Goal: Feedback & Contribution: Leave review/rating

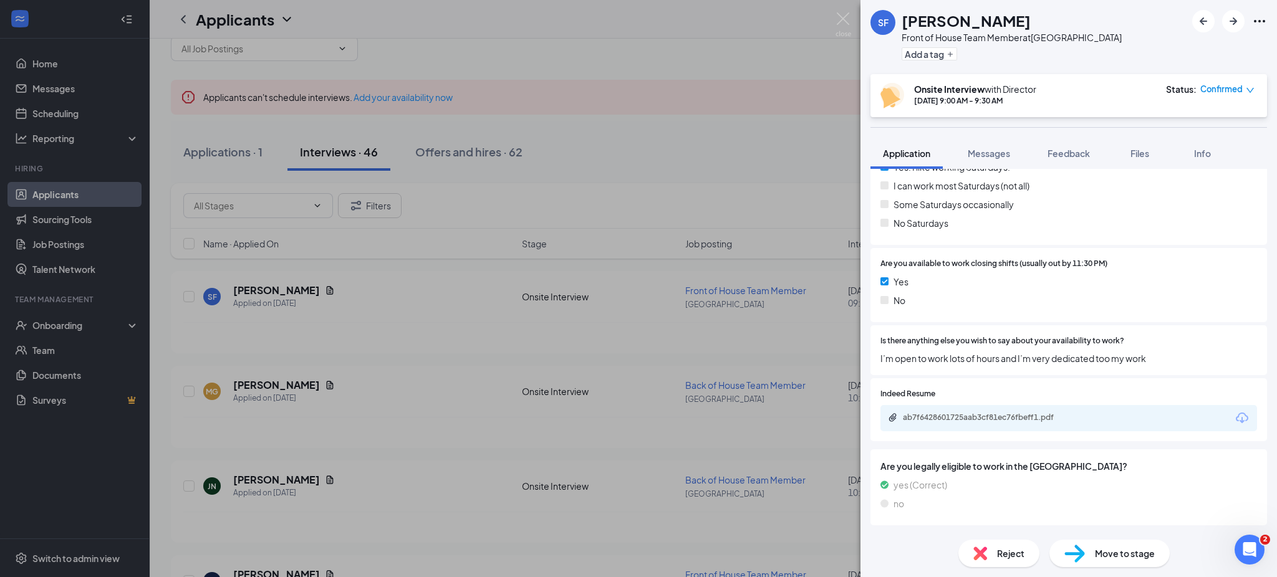
scroll to position [1177, 0]
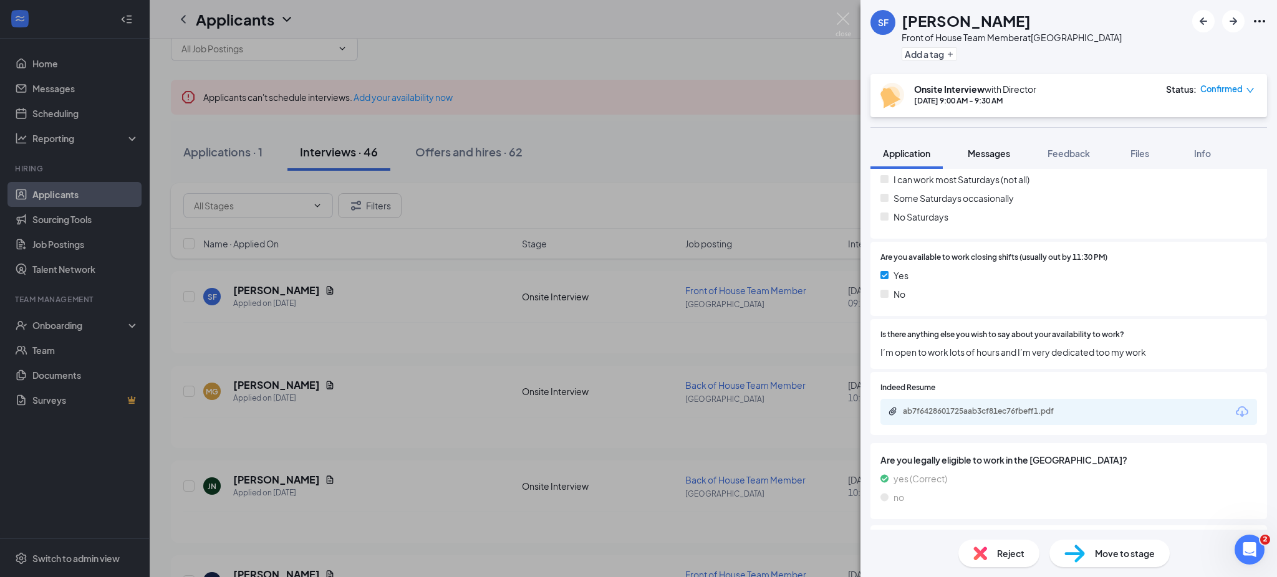
click at [1005, 148] on span "Messages" at bounding box center [989, 153] width 42 height 11
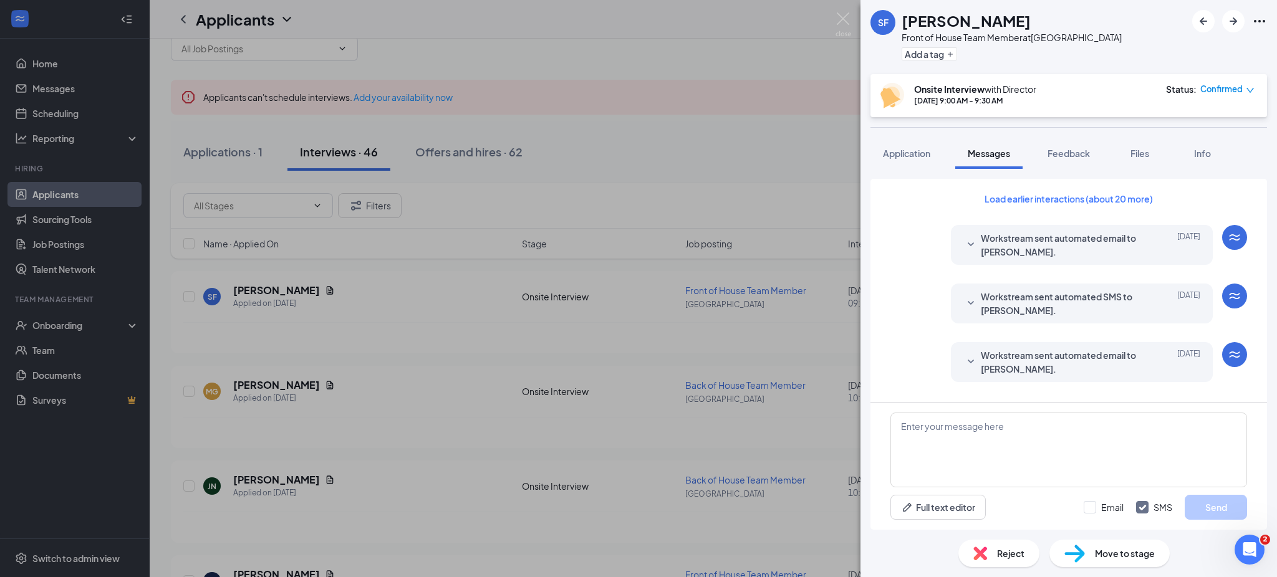
scroll to position [379, 0]
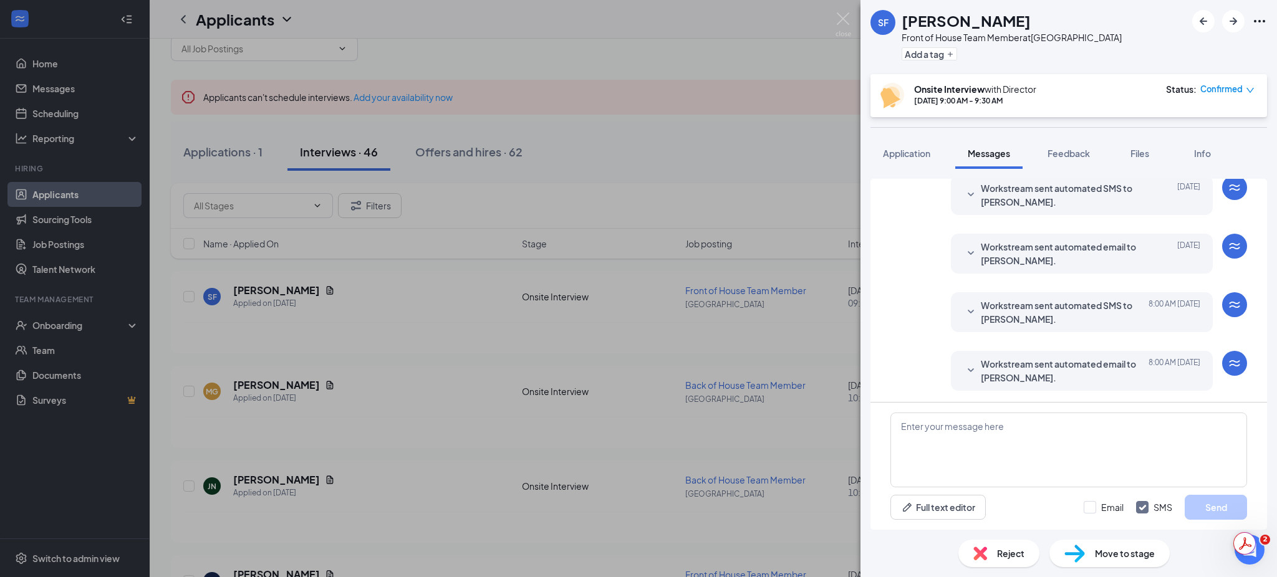
click at [1063, 310] on span "Workstream sent automated SMS to Sherie Forgey." at bounding box center [1062, 312] width 163 height 27
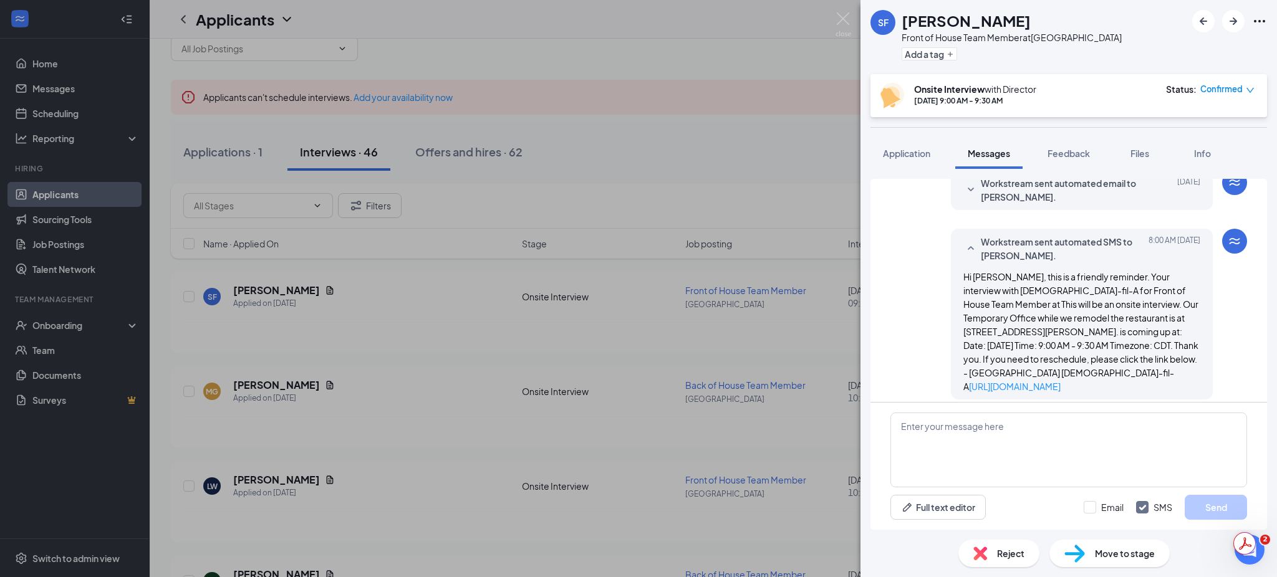
scroll to position [444, 0]
click at [1079, 144] on button "Feedback" at bounding box center [1068, 153] width 67 height 31
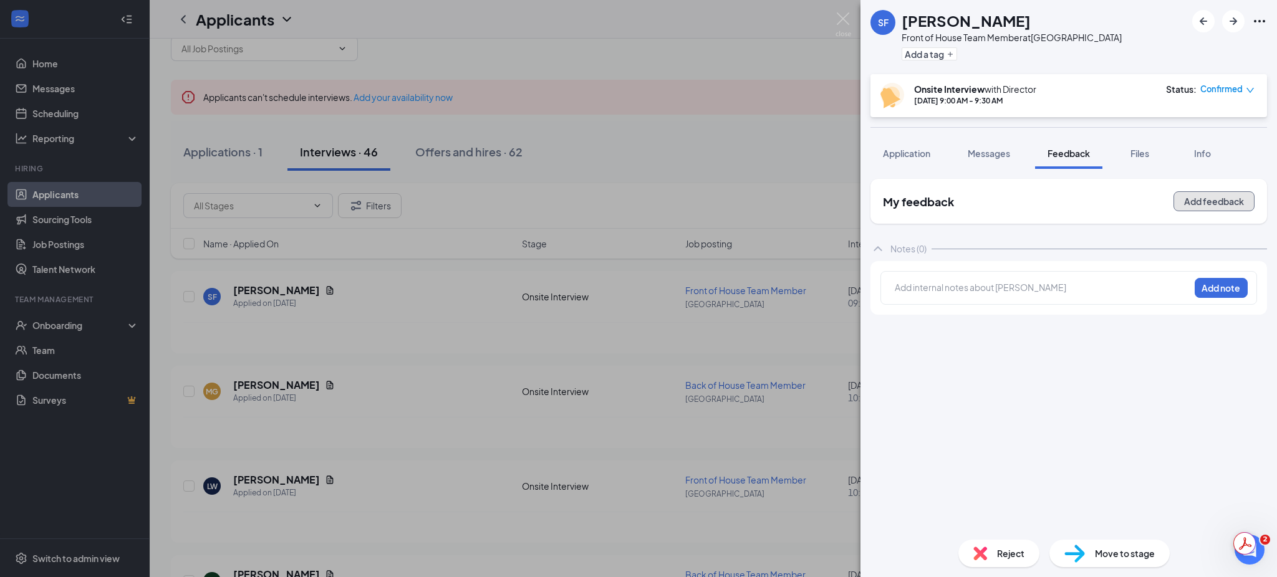
click at [1210, 203] on button "Add feedback" at bounding box center [1214, 201] width 81 height 20
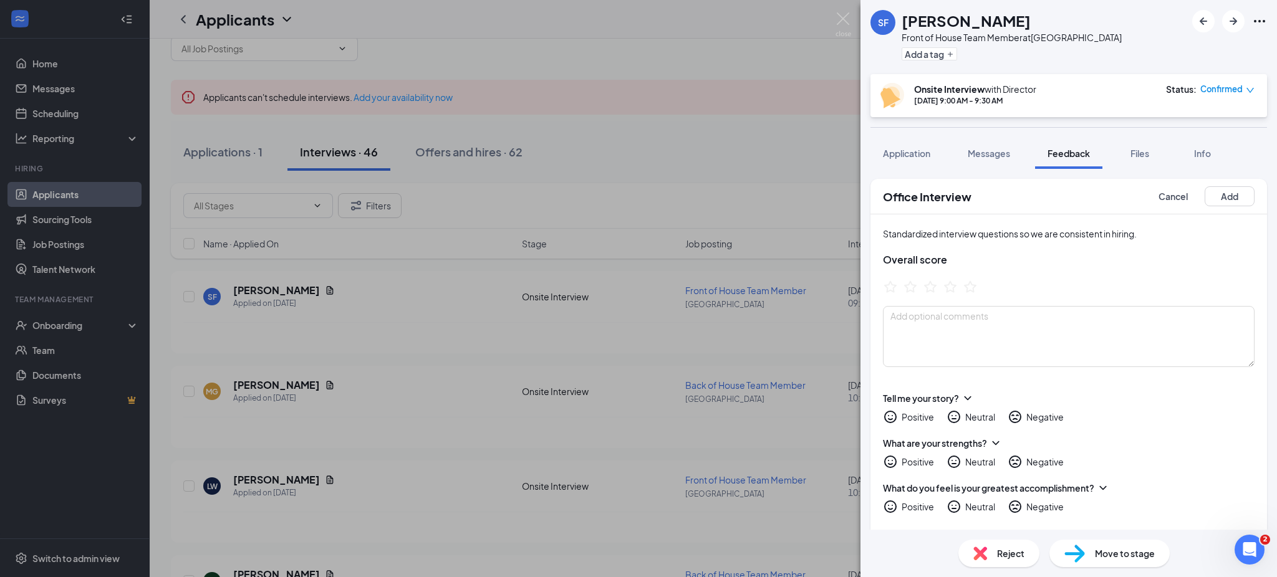
scroll to position [69, 0]
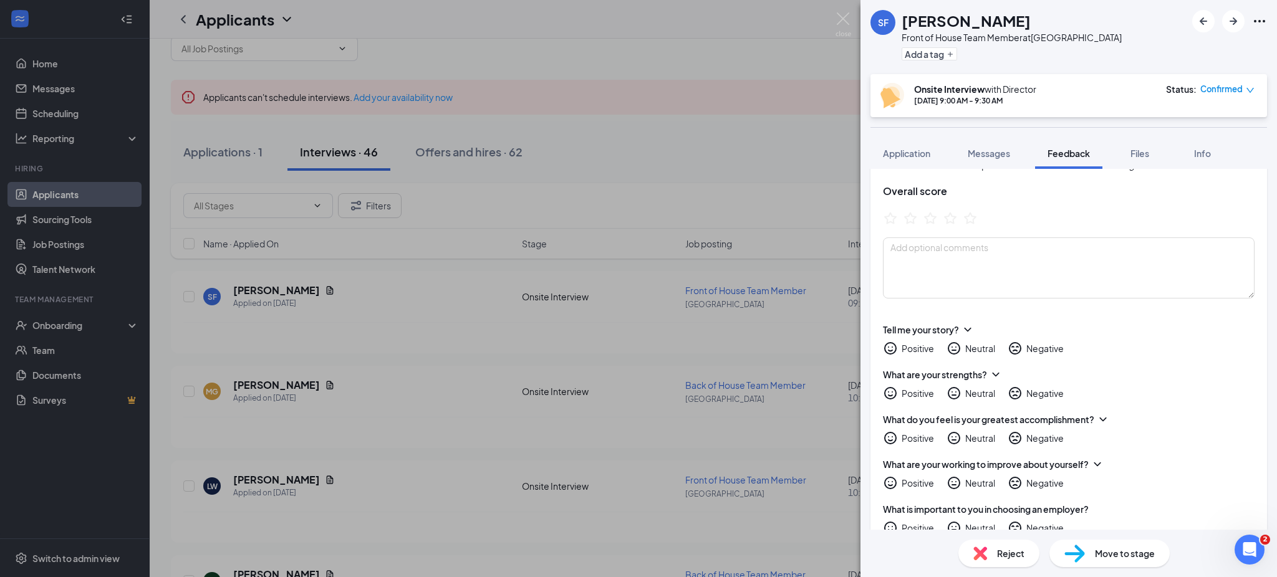
click at [1169, 433] on div "Positive Neutral Negative" at bounding box center [1069, 438] width 372 height 15
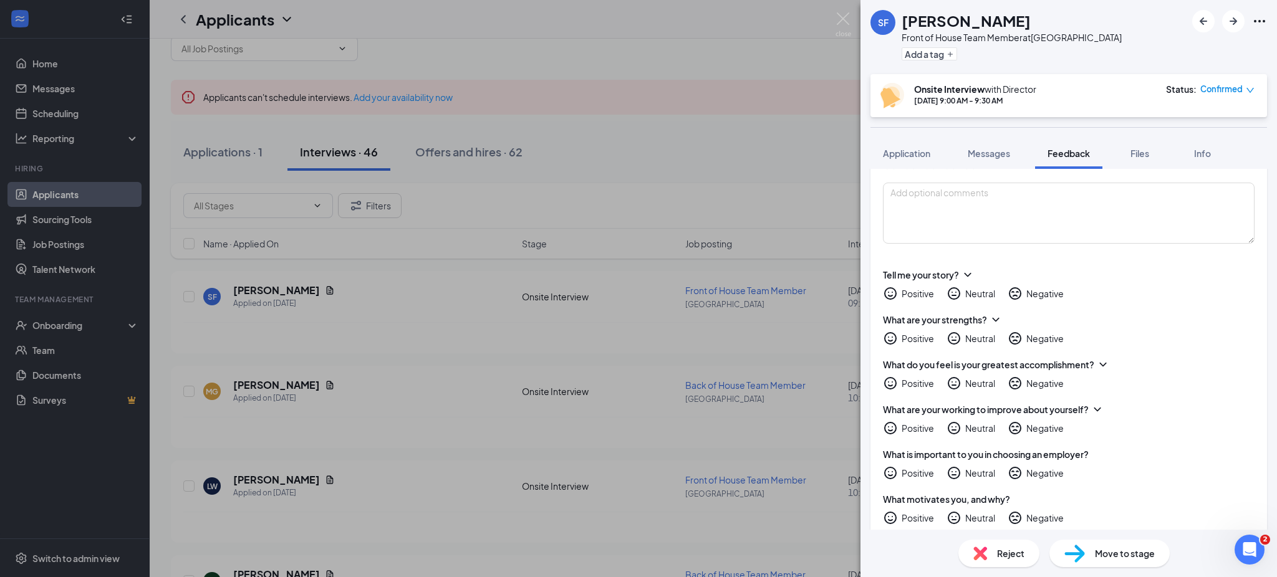
drag, startPoint x: 1169, startPoint y: 433, endPoint x: 1260, endPoint y: 476, distance: 99.9
click at [1260, 476] on div "Office Interview Cancel Add Standardized interview questions so we are consiste…" at bounding box center [1069, 349] width 417 height 361
click at [964, 296] on div "Neutral" at bounding box center [971, 293] width 49 height 15
click at [965, 290] on div "Neutral" at bounding box center [971, 293] width 49 height 15
click at [975, 290] on div "Neutral" at bounding box center [980, 294] width 30 height 12
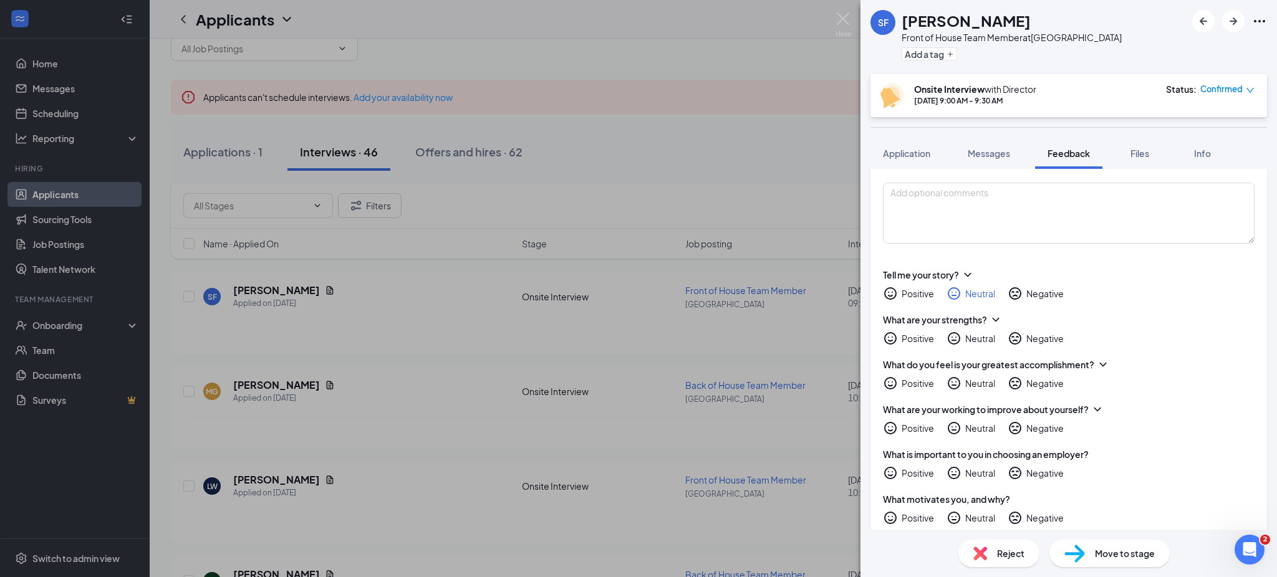
click at [901, 334] on div "Positive" at bounding box center [908, 338] width 51 height 15
click at [906, 336] on div "Positive" at bounding box center [918, 338] width 32 height 12
click at [916, 390] on div "Positive" at bounding box center [908, 383] width 51 height 15
click at [917, 377] on div "Positive" at bounding box center [918, 383] width 32 height 12
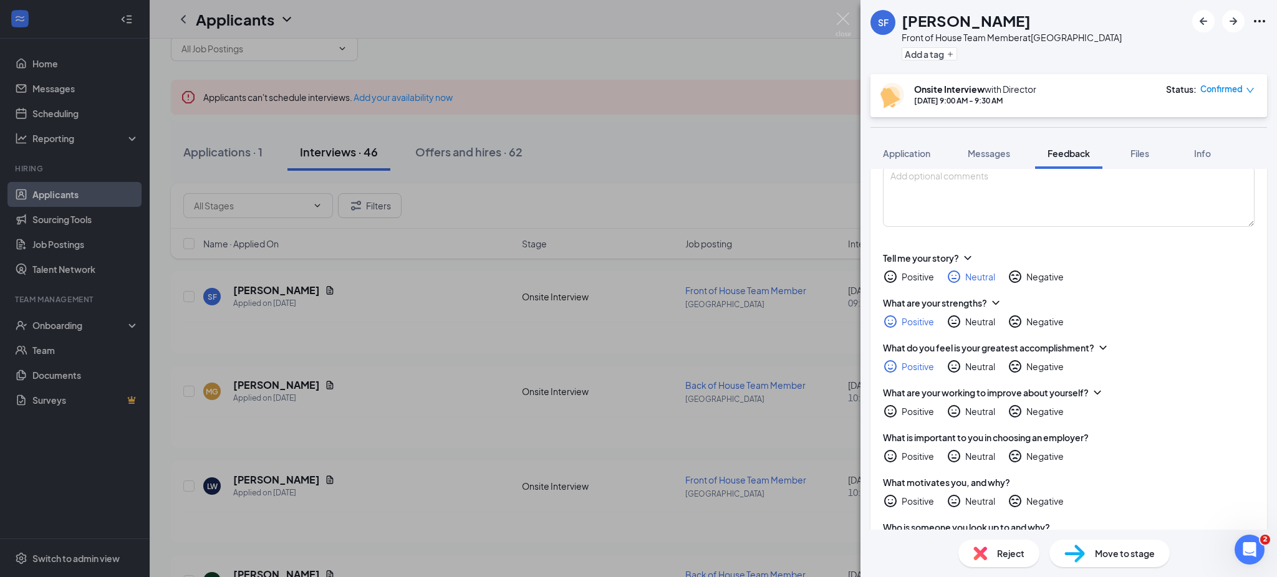
scroll to position [137, 0]
click at [896, 274] on icon "HappyFace" at bounding box center [890, 280] width 15 height 15
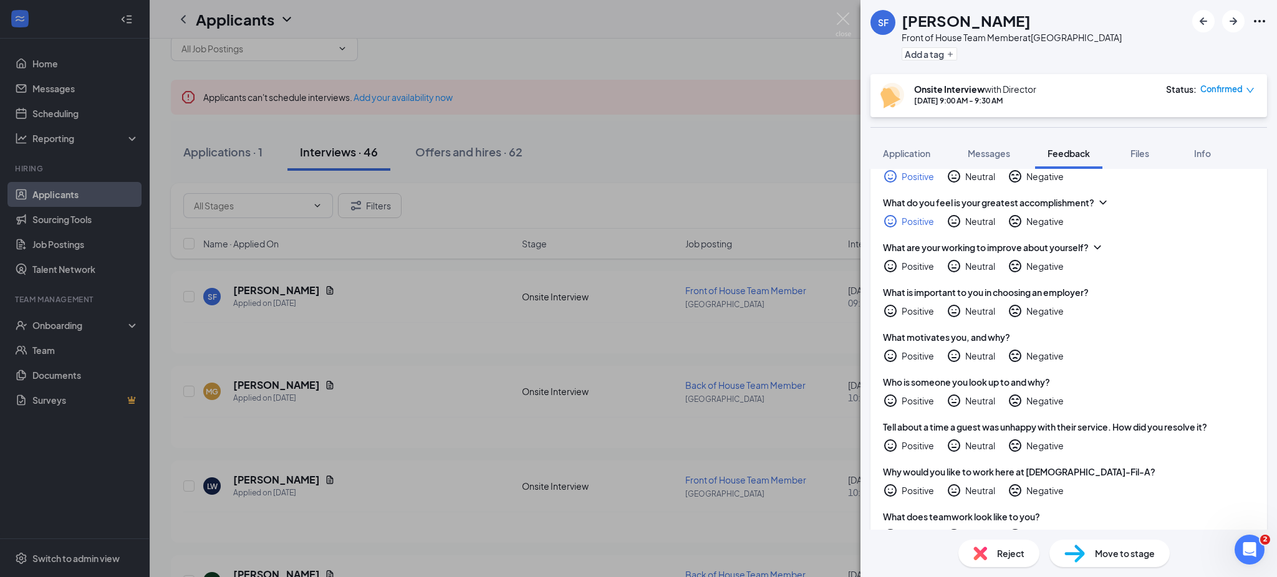
scroll to position [297, 0]
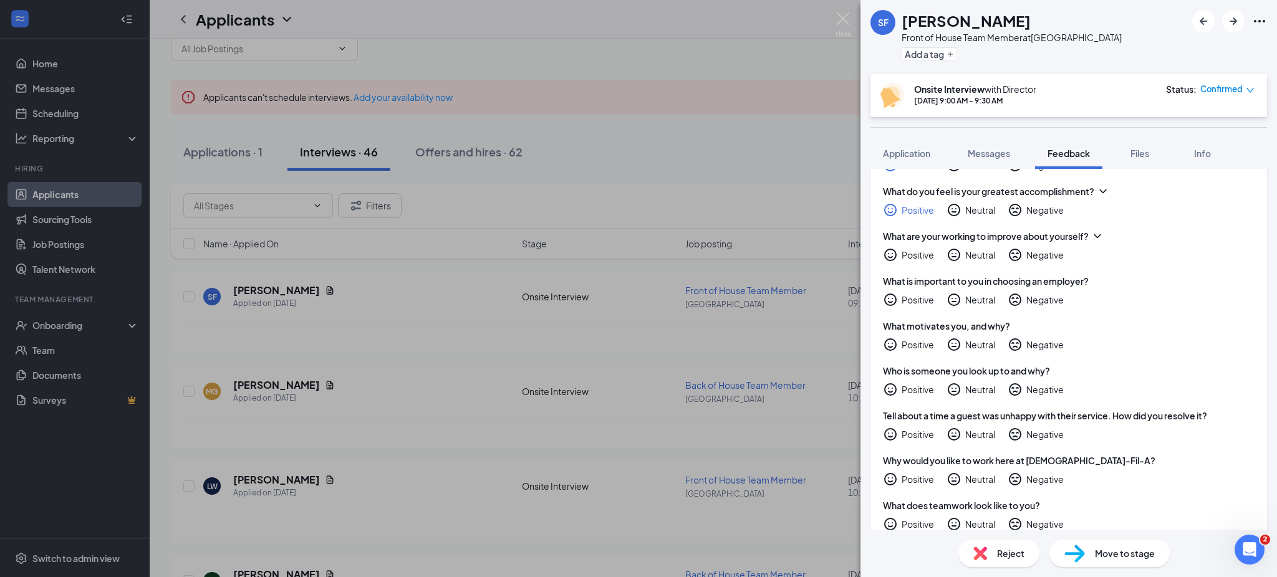
click at [922, 257] on div "Positive" at bounding box center [918, 255] width 32 height 12
click at [919, 298] on div "Positive" at bounding box center [918, 300] width 32 height 12
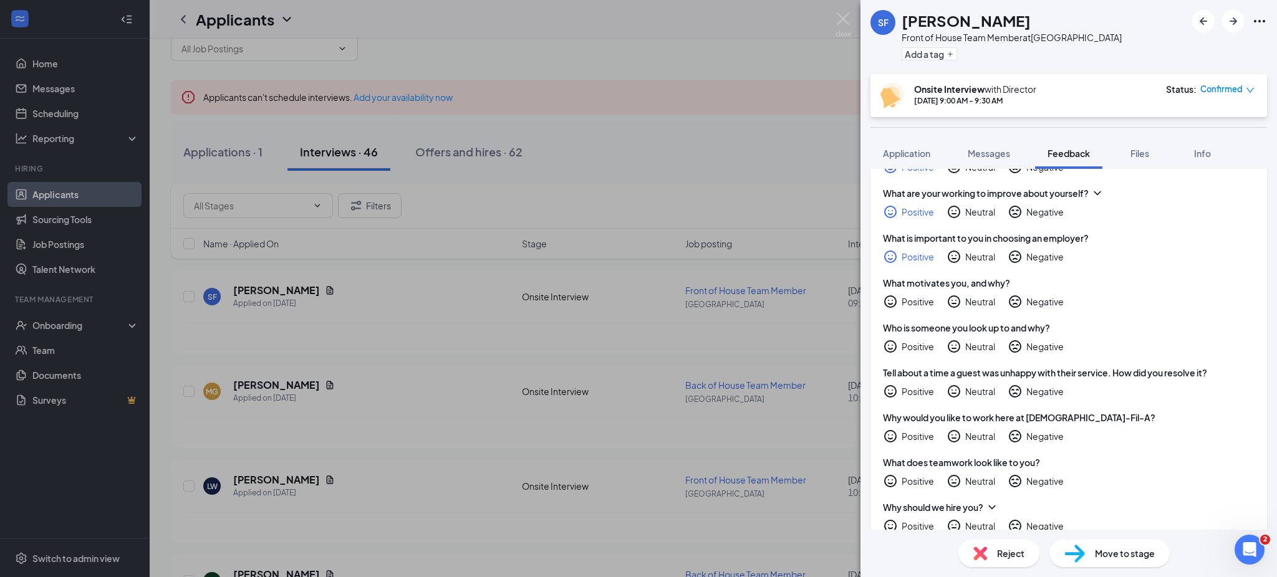
scroll to position [344, 0]
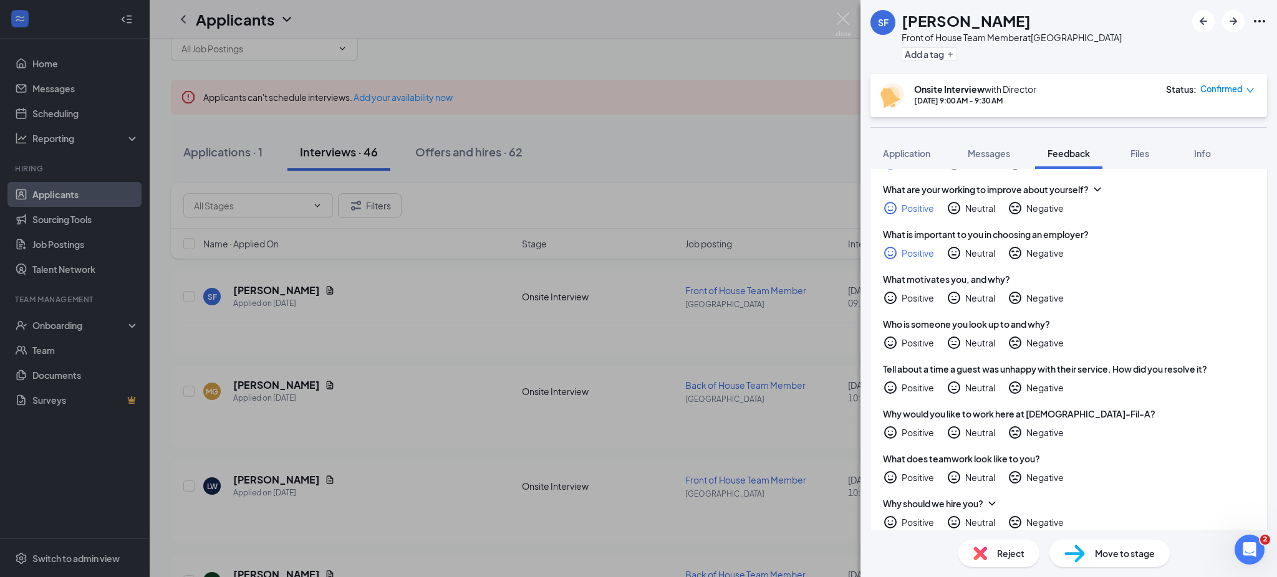
click at [919, 298] on div "Positive" at bounding box center [918, 298] width 32 height 12
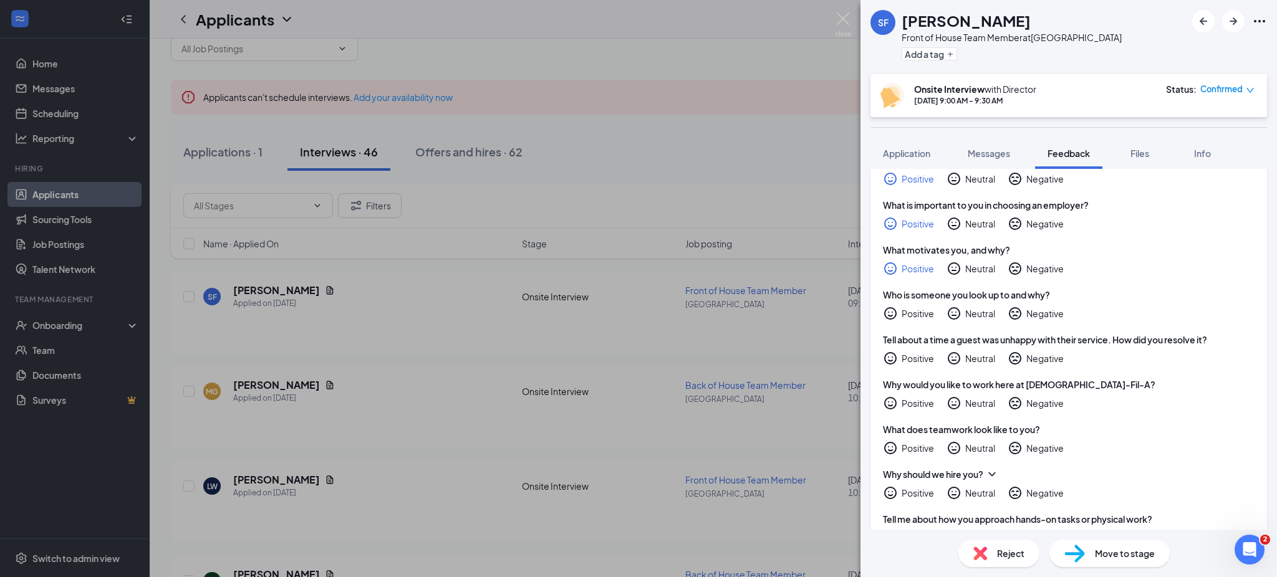
scroll to position [389, 0]
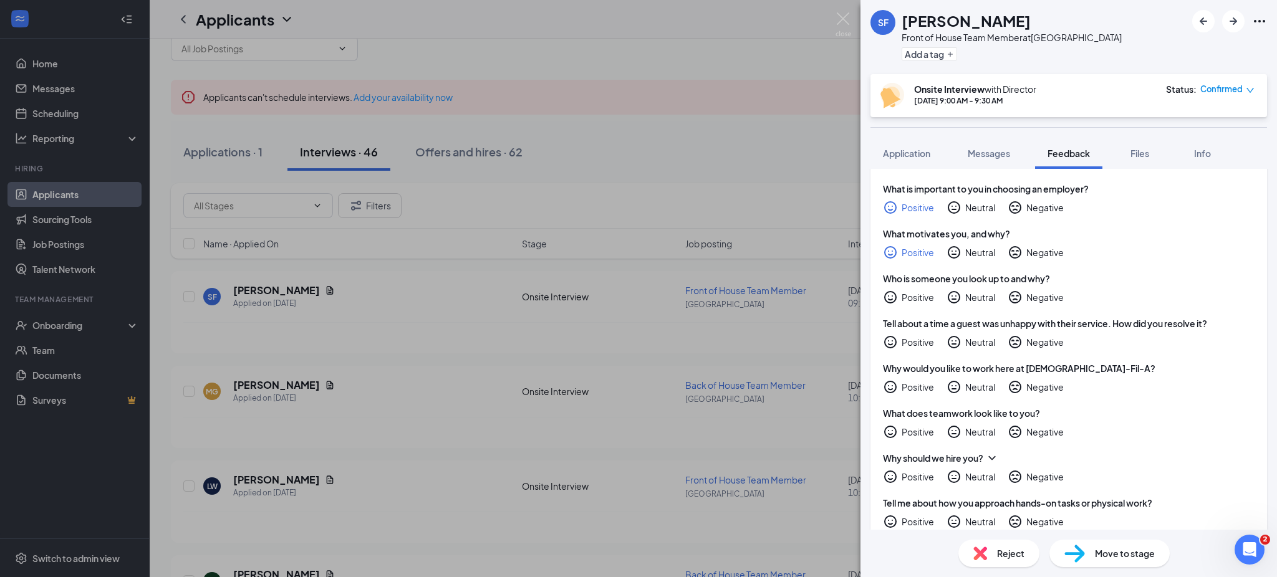
click at [919, 298] on div "Positive" at bounding box center [918, 297] width 32 height 12
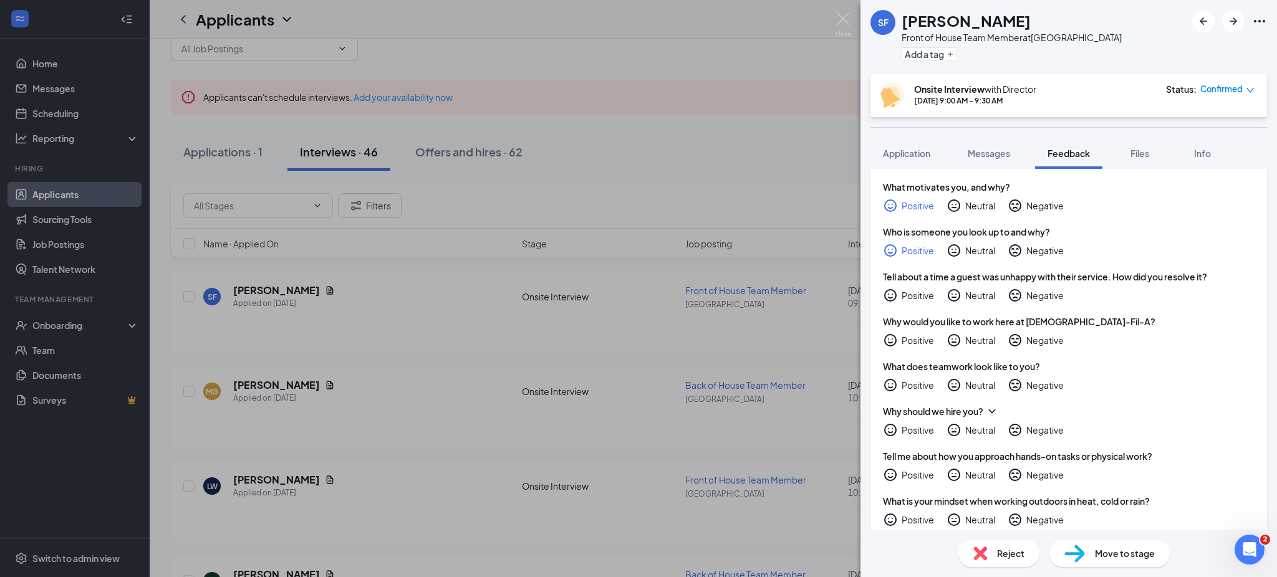
scroll to position [445, 0]
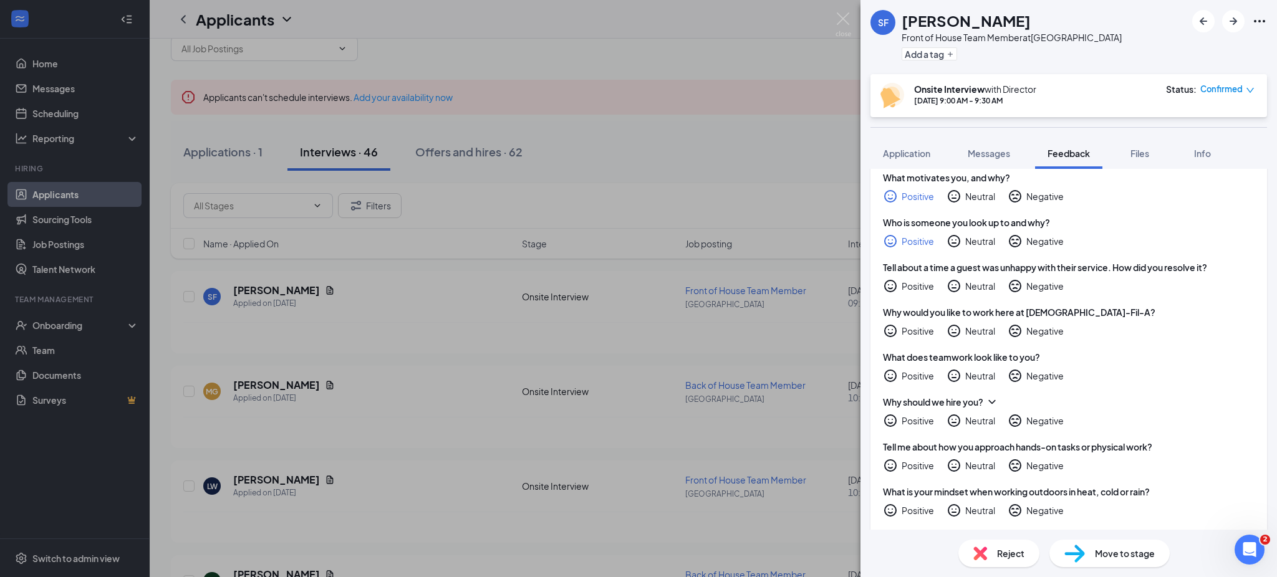
click at [912, 334] on div "Positive" at bounding box center [918, 331] width 32 height 12
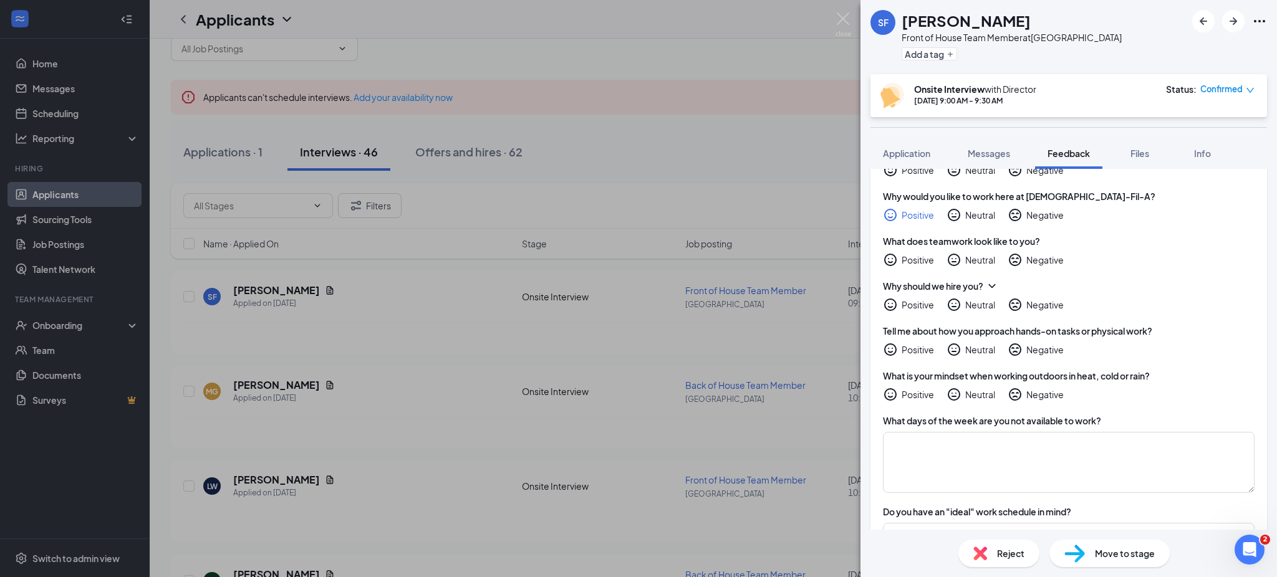
scroll to position [568, 0]
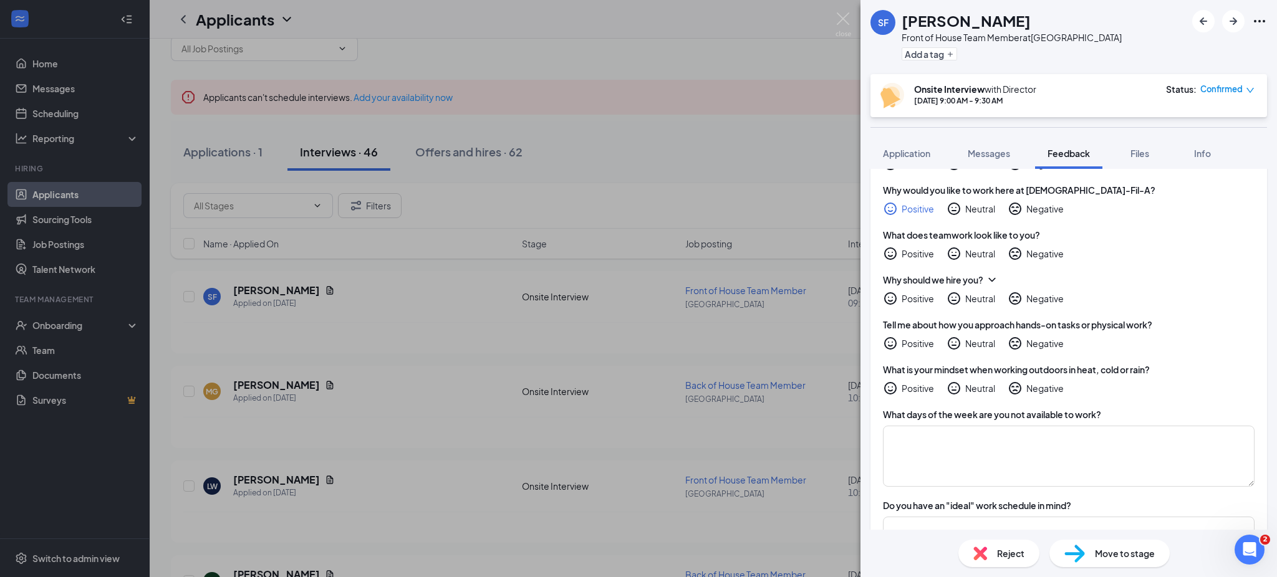
click at [915, 244] on div "What does teamwork look like to you? Positive Neutral Negative" at bounding box center [1069, 245] width 372 height 32
click at [915, 256] on div "Positive" at bounding box center [918, 254] width 32 height 12
click at [919, 304] on div "Positive" at bounding box center [918, 298] width 32 height 12
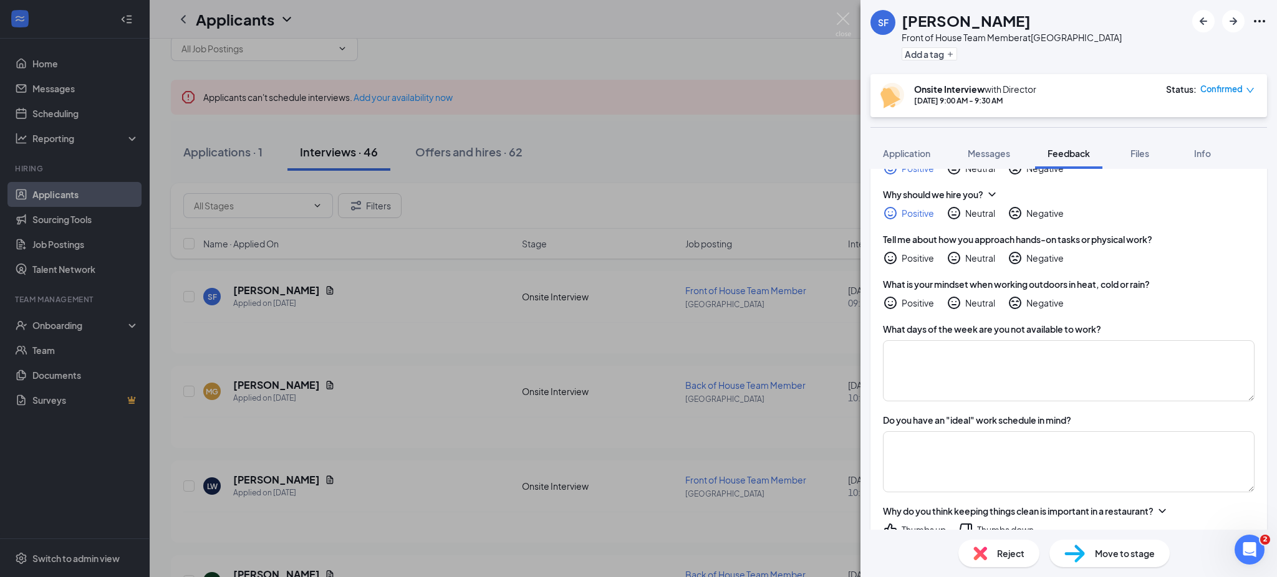
scroll to position [661, 0]
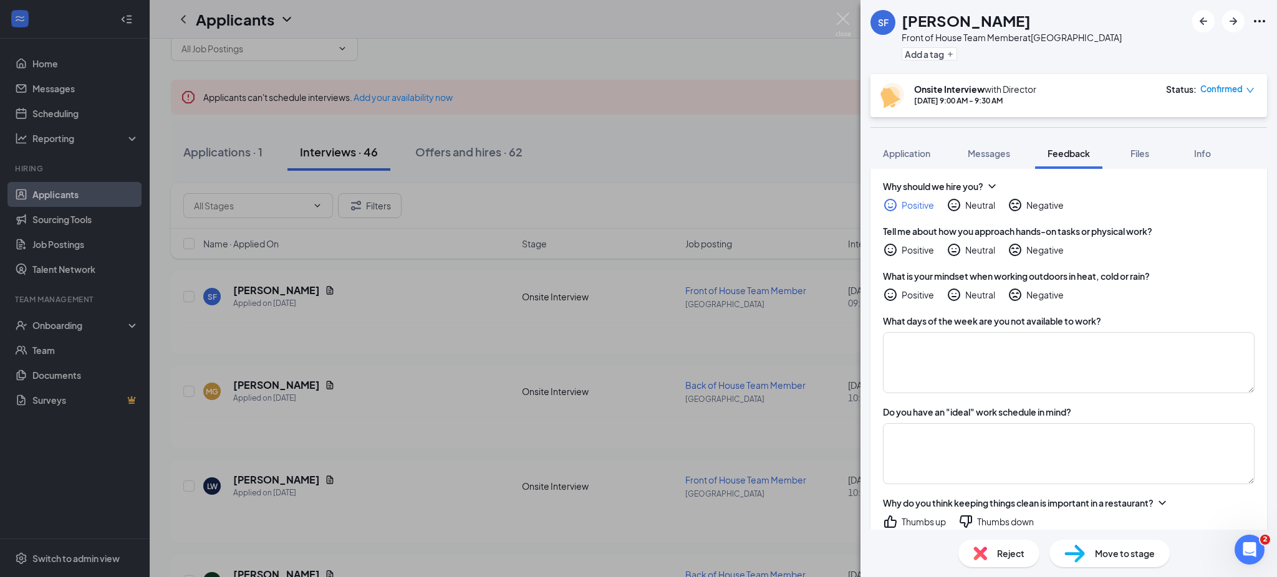
click at [913, 298] on div "Positive" at bounding box center [918, 295] width 32 height 12
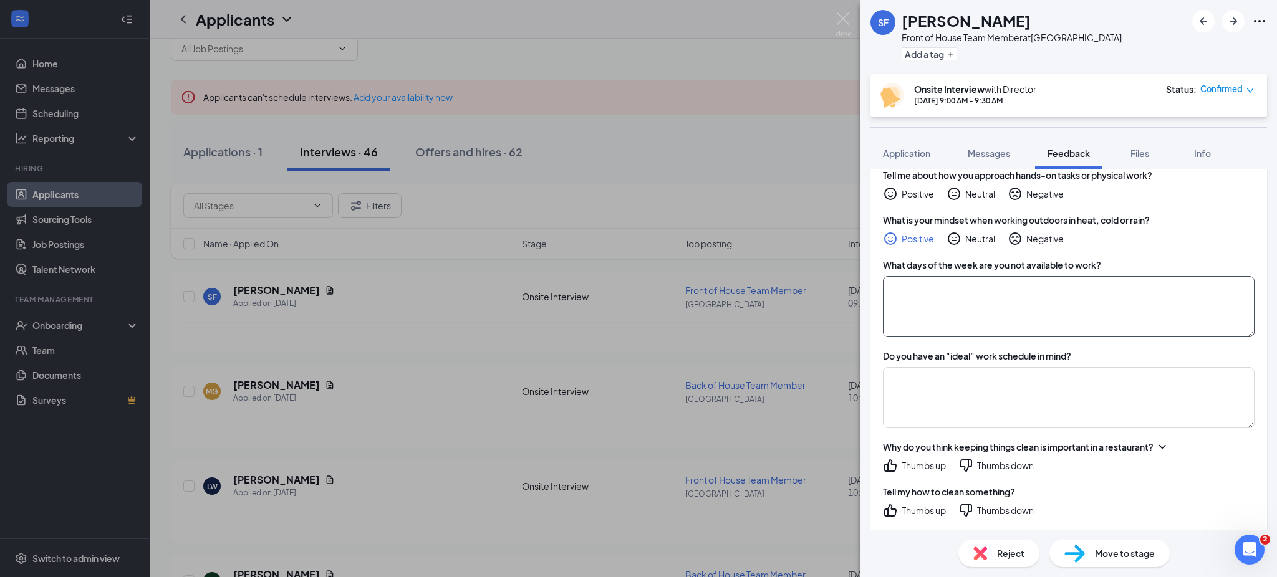
click at [1020, 312] on textarea at bounding box center [1069, 306] width 372 height 61
click at [964, 303] on textarea "To enrich screen reader interactions, please activate Accessibility in Grammarl…" at bounding box center [1069, 306] width 372 height 61
click at [981, 399] on textarea at bounding box center [1069, 397] width 372 height 61
type textarea "A"
type textarea "^"
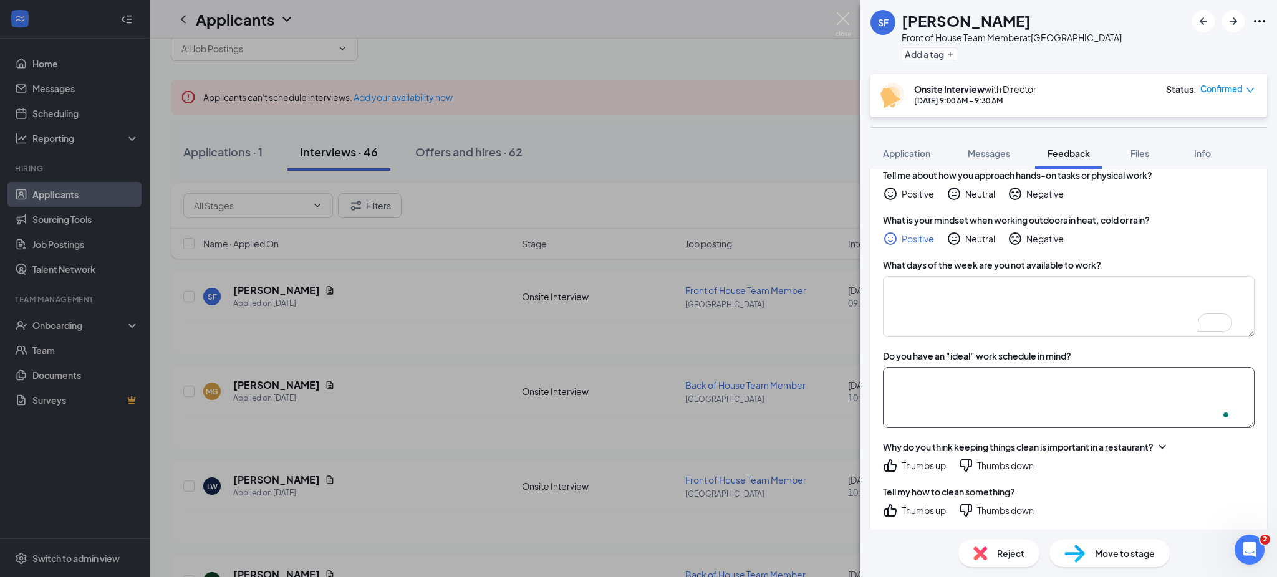
type textarea "7"
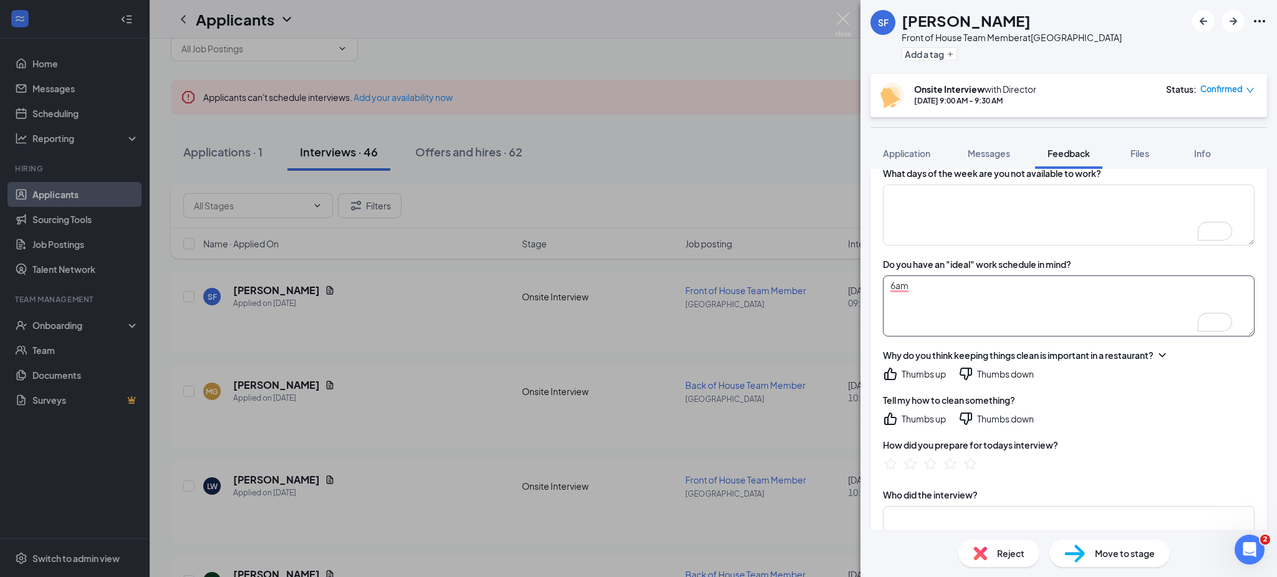
type textarea "6am"
click at [916, 379] on div "Thumbs up" at bounding box center [924, 374] width 44 height 12
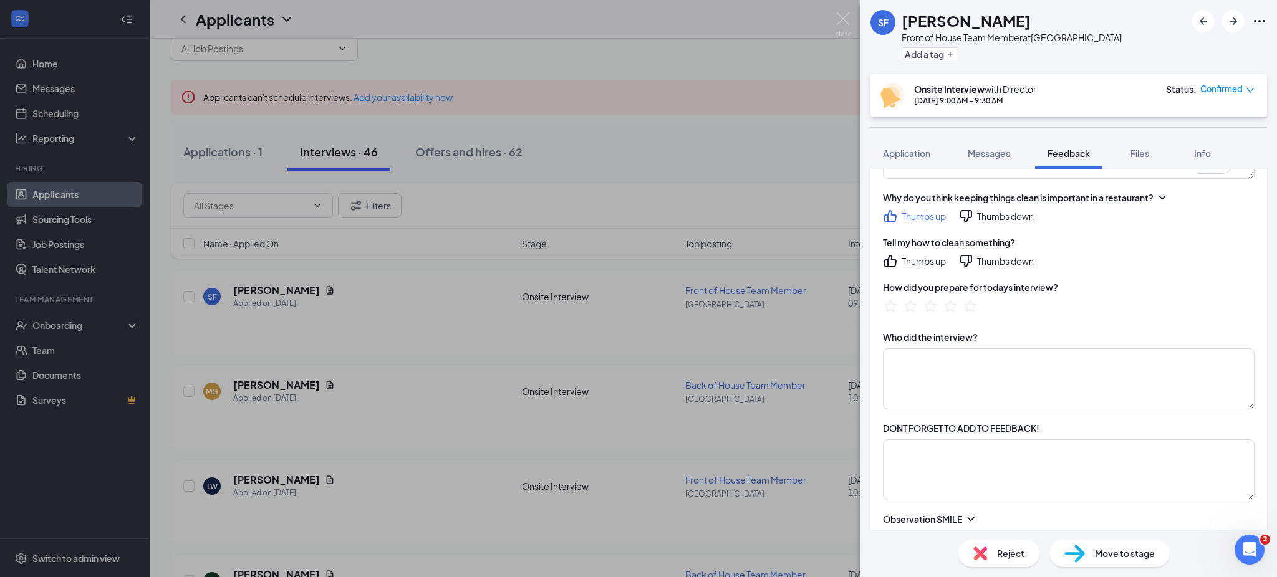
scroll to position [969, 0]
click at [914, 253] on div "Thumbs up" at bounding box center [924, 259] width 44 height 12
click at [951, 303] on icon "StarBorder" at bounding box center [950, 304] width 16 height 16
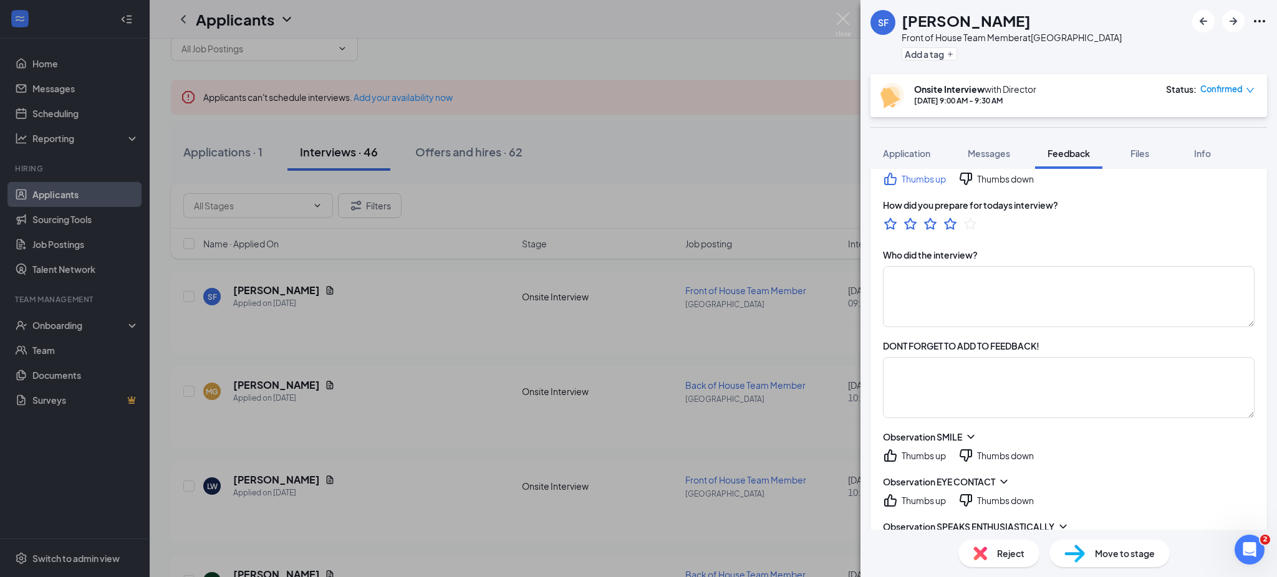
scroll to position [1025, 0]
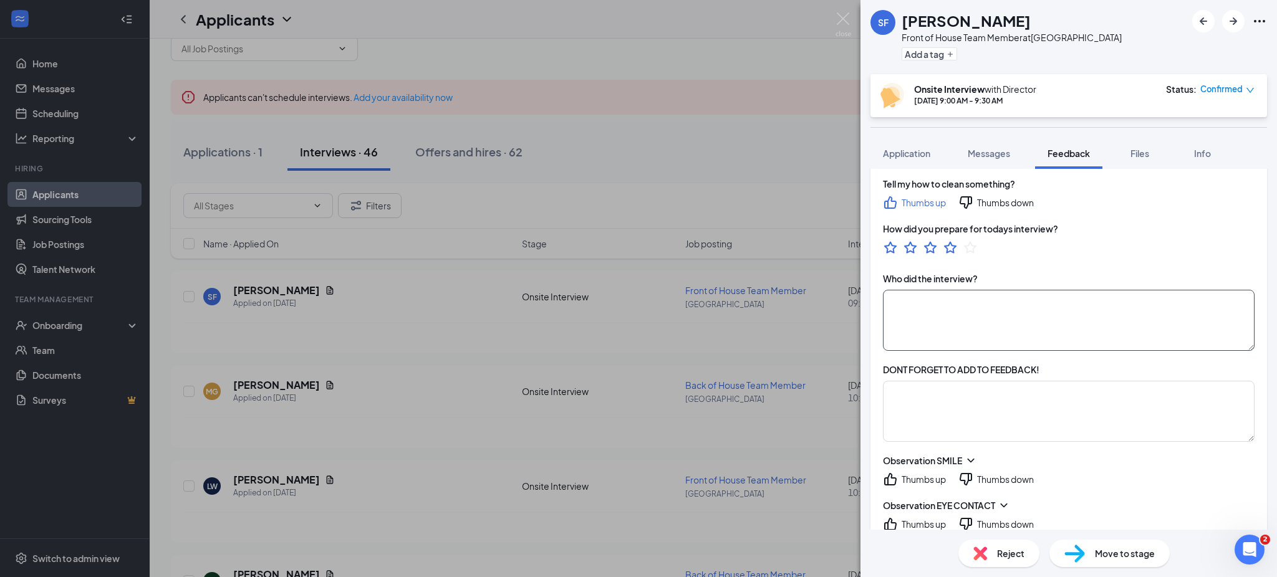
click at [946, 324] on textarea at bounding box center [1069, 320] width 372 height 61
type textarea "Jefferson/[PERSON_NAME]"
click at [970, 413] on textarea at bounding box center [1069, 411] width 372 height 61
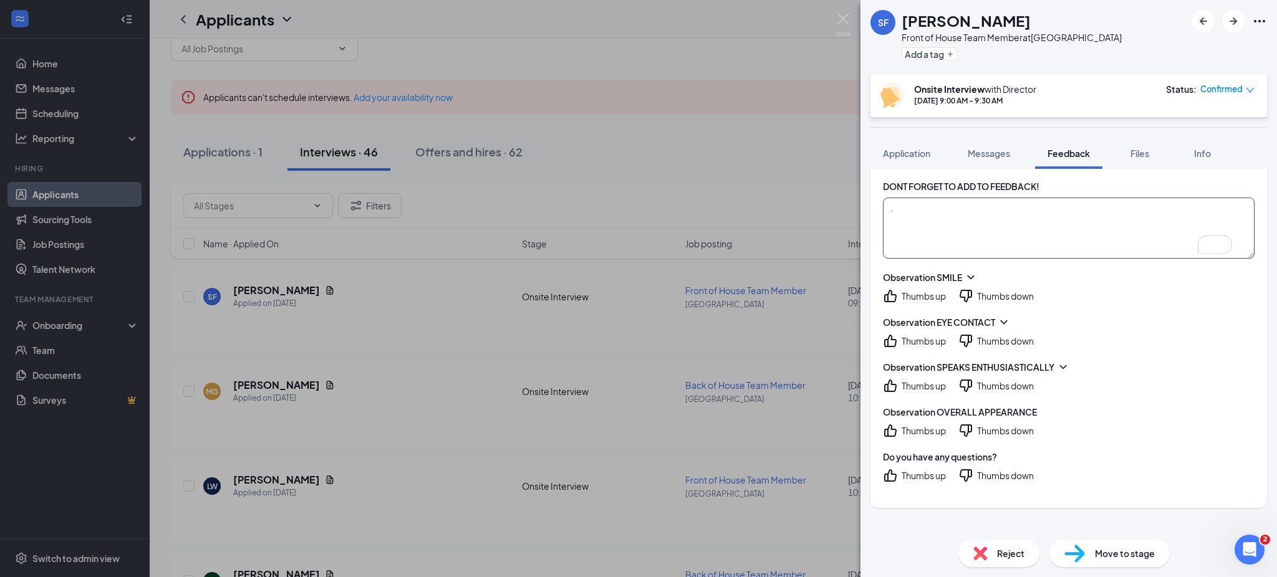
type textarea "."
click at [916, 284] on div "Observation SMILE Thumbs up Thumbs down" at bounding box center [1069, 287] width 372 height 32
click at [911, 288] on div "Observation SMILE Thumbs up Thumbs down" at bounding box center [1069, 287] width 372 height 32
click at [910, 296] on div "Thumbs up" at bounding box center [924, 296] width 44 height 12
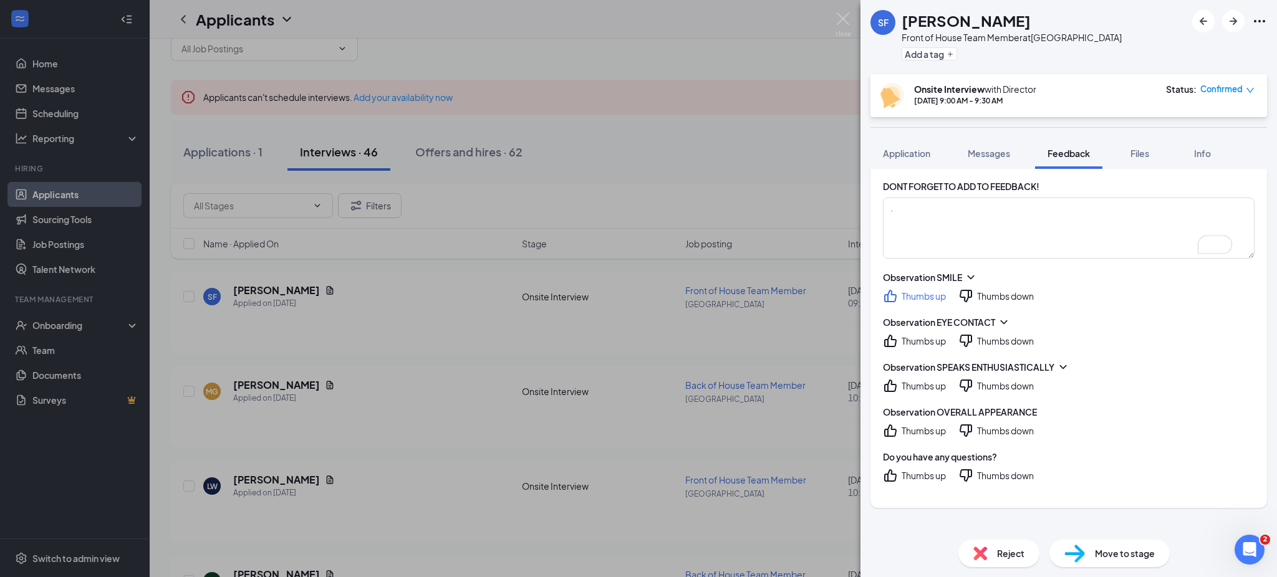
click at [920, 337] on div "Thumbs up" at bounding box center [924, 341] width 44 height 12
click at [916, 380] on div "Thumbs up" at bounding box center [924, 386] width 44 height 12
click at [918, 432] on div "Thumbs up" at bounding box center [924, 431] width 44 height 12
click at [930, 476] on div "Thumbs up" at bounding box center [924, 476] width 44 height 12
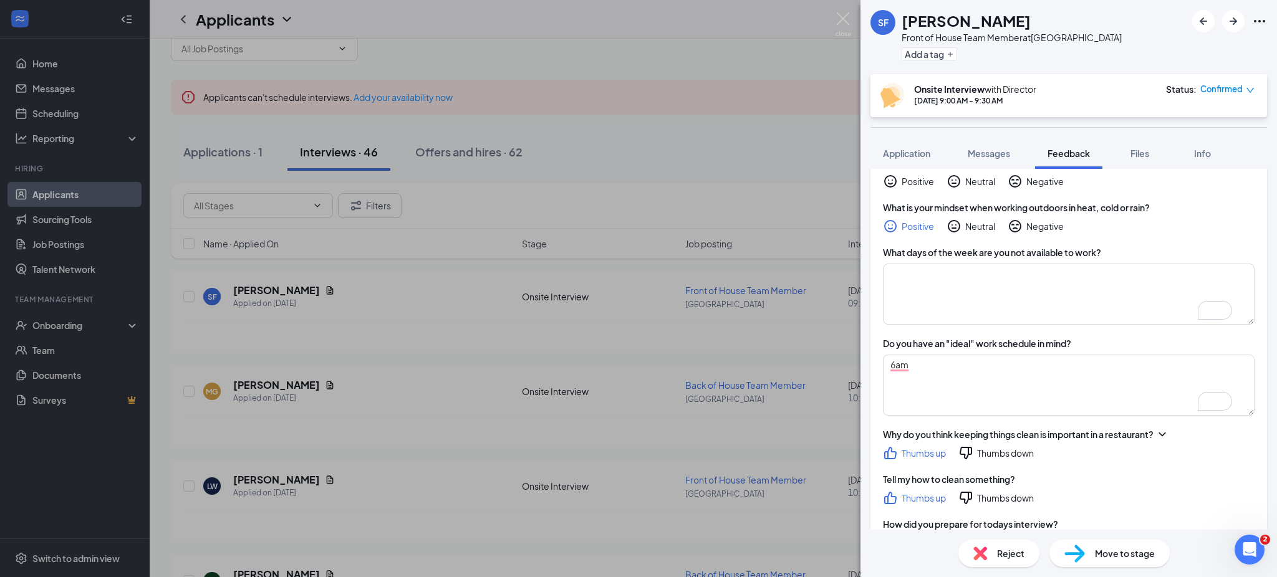
scroll to position [728, 0]
click at [924, 321] on textarea "To enrich screen reader interactions, please activate Accessibility in Grammarl…" at bounding box center [1069, 295] width 372 height 61
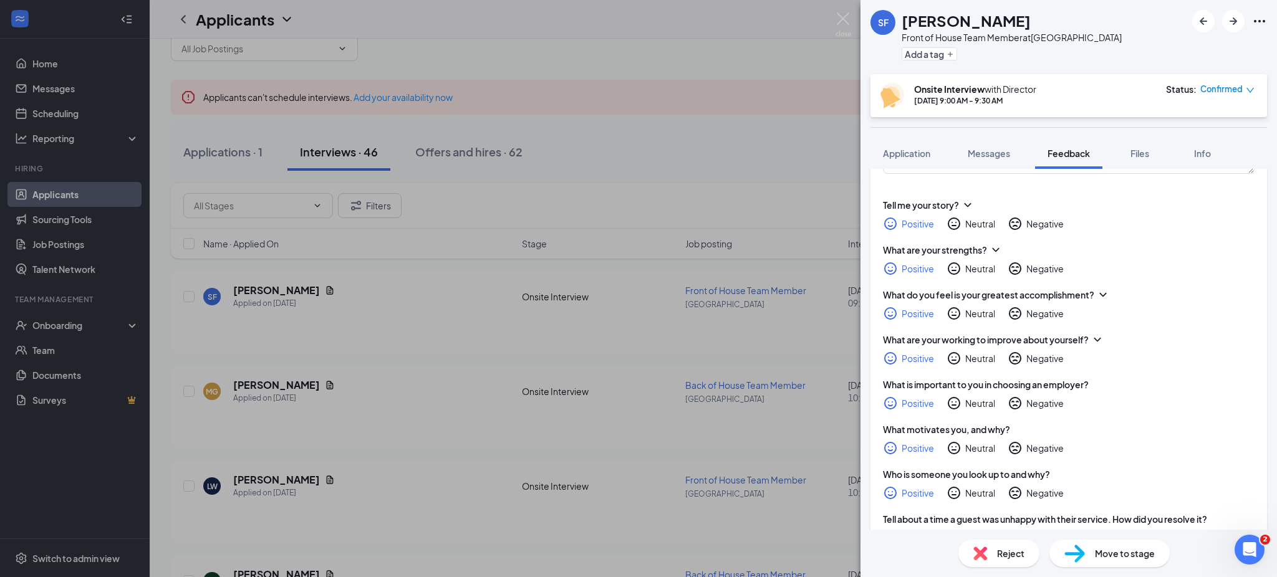
scroll to position [0, 0]
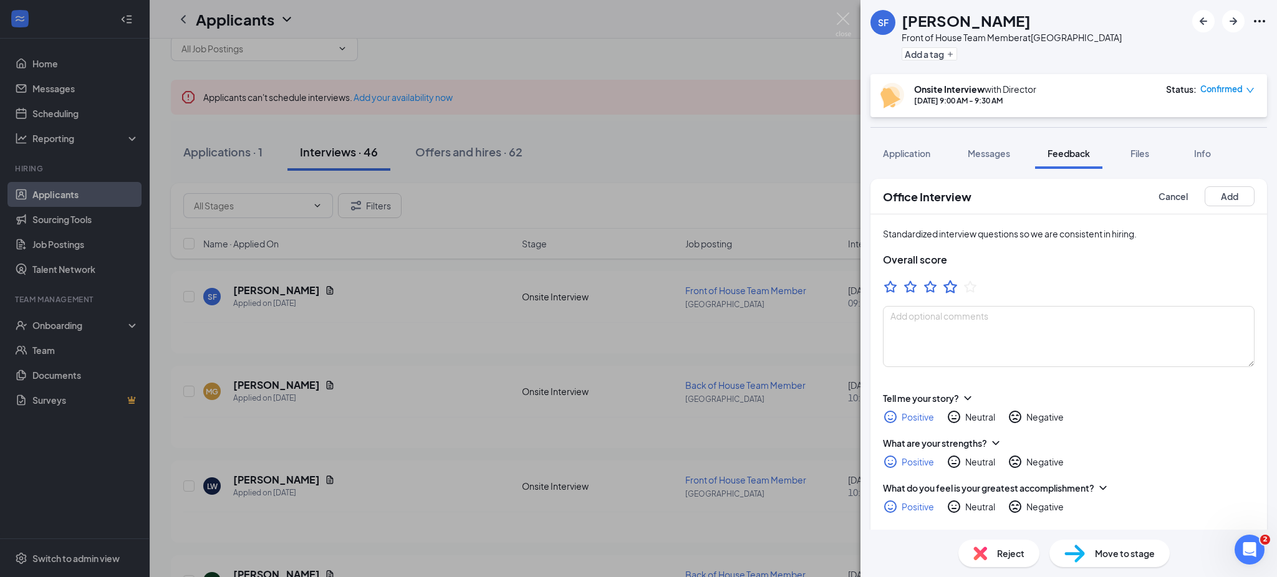
click at [948, 286] on icon "StarBorder" at bounding box center [950, 287] width 16 height 16
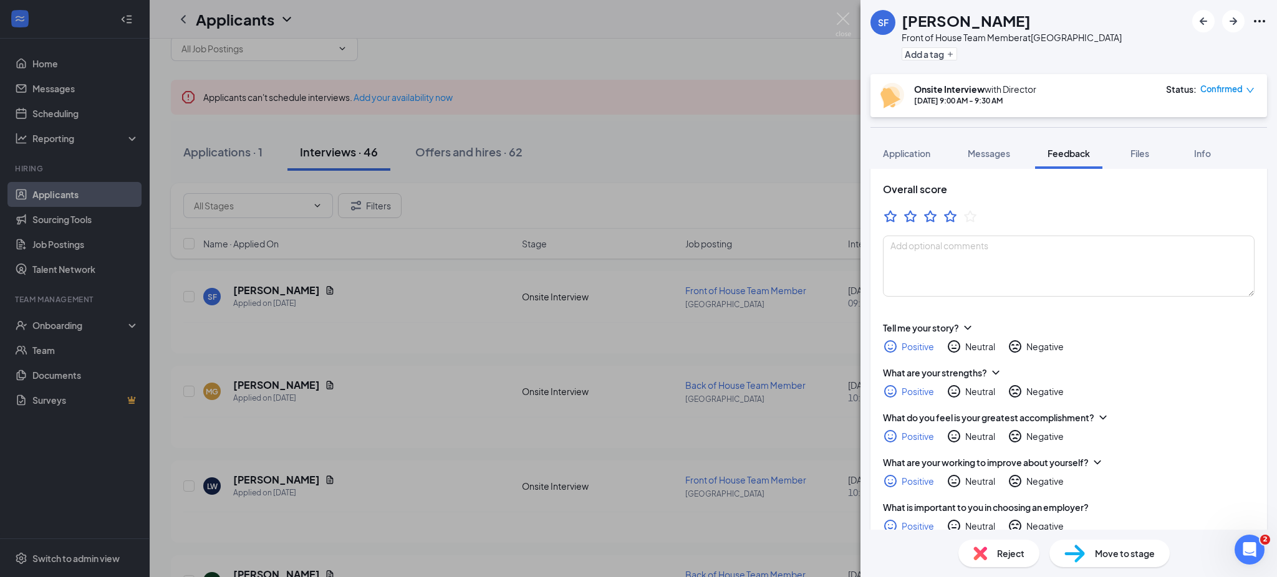
scroll to position [73, 0]
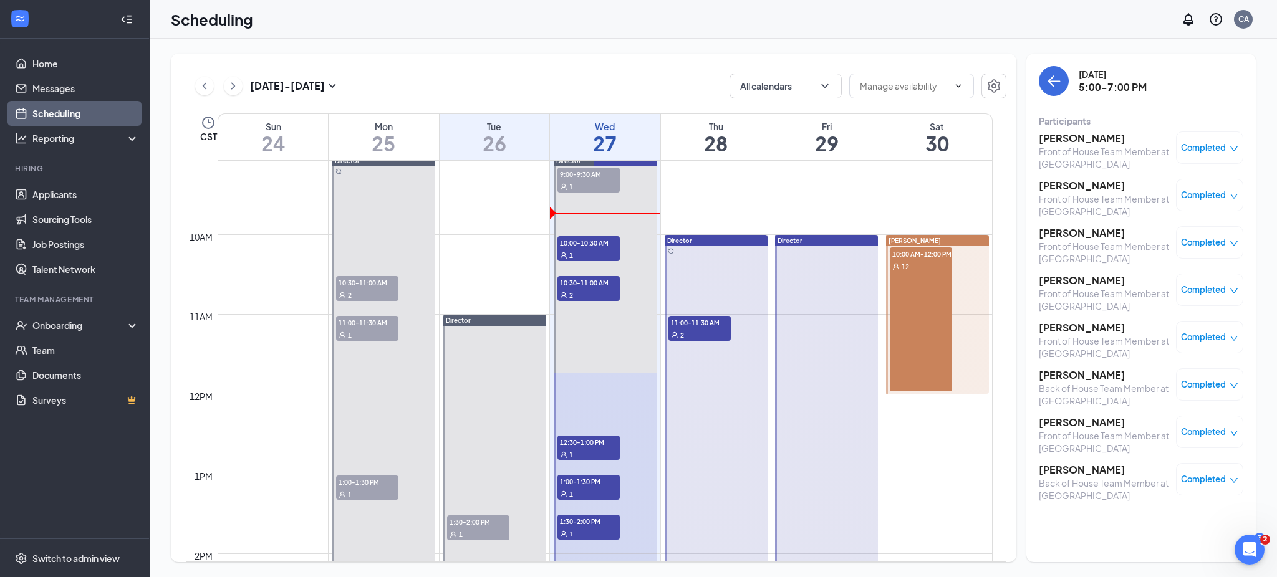
scroll to position [722, 0]
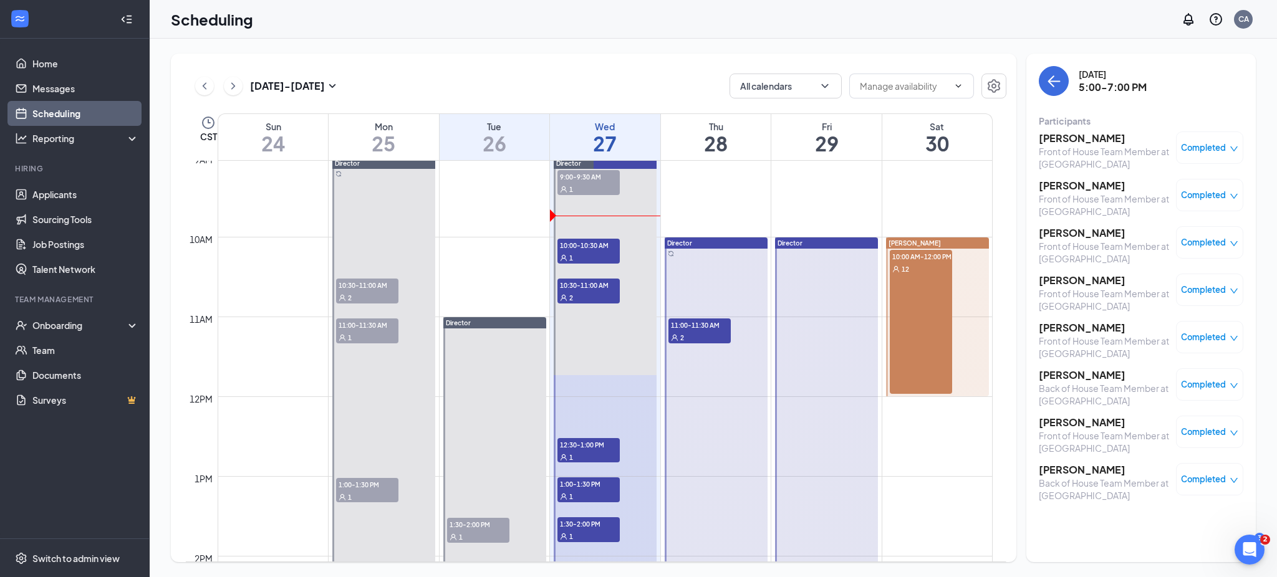
click at [709, 283] on div at bounding box center [716, 537] width 103 height 598
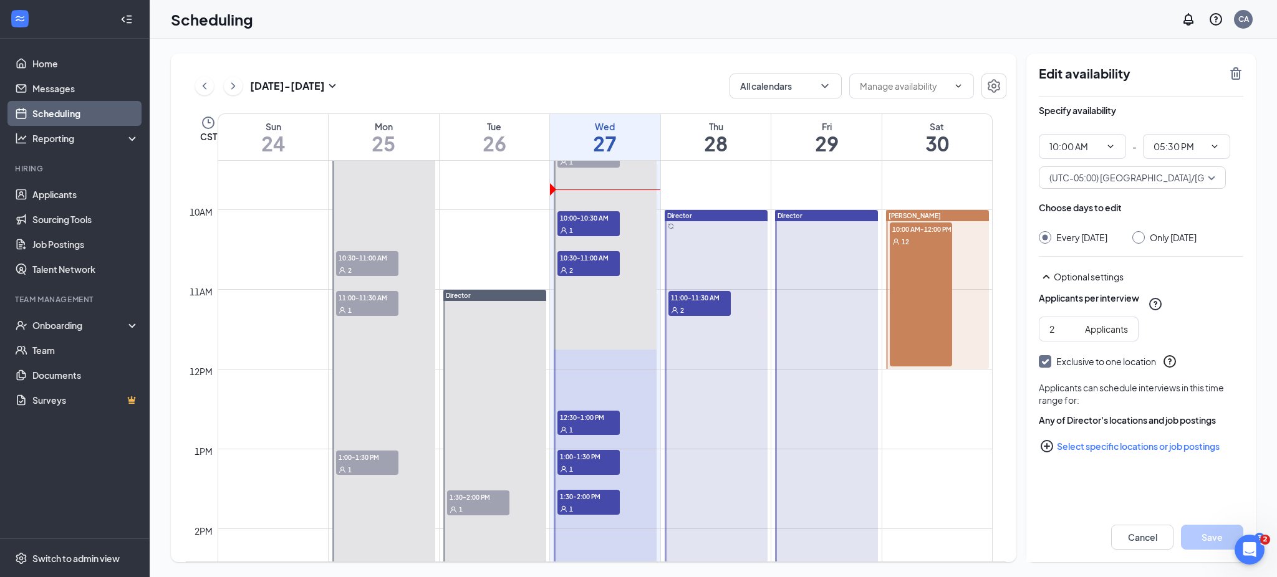
type input "10:00 AM"
type input "05:30 PM"
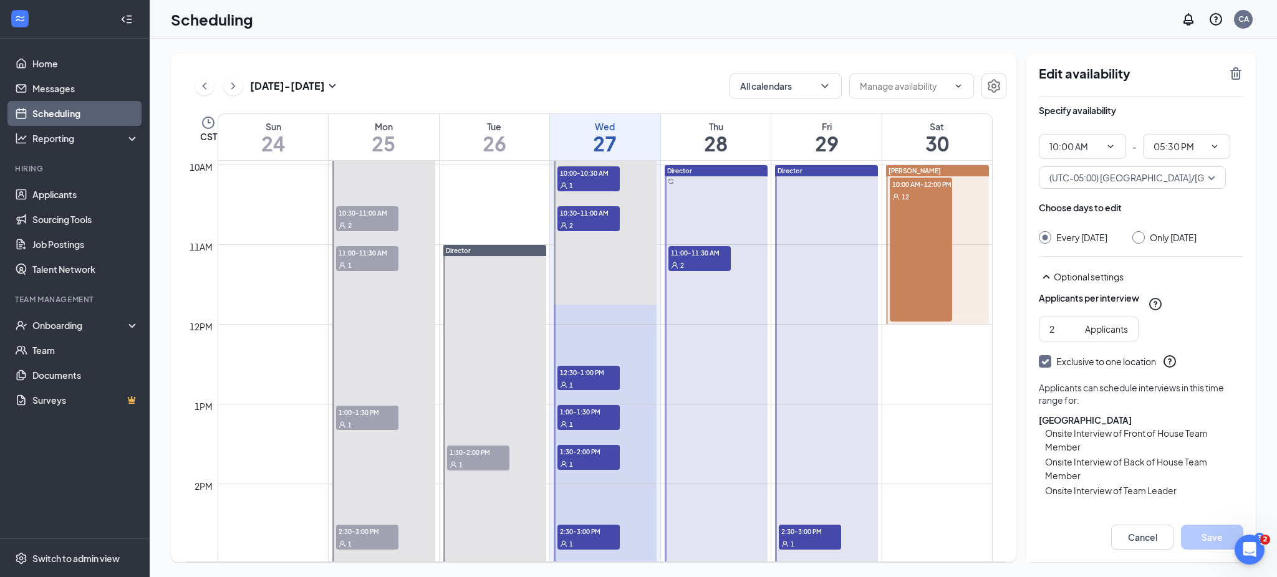
scroll to position [793, 0]
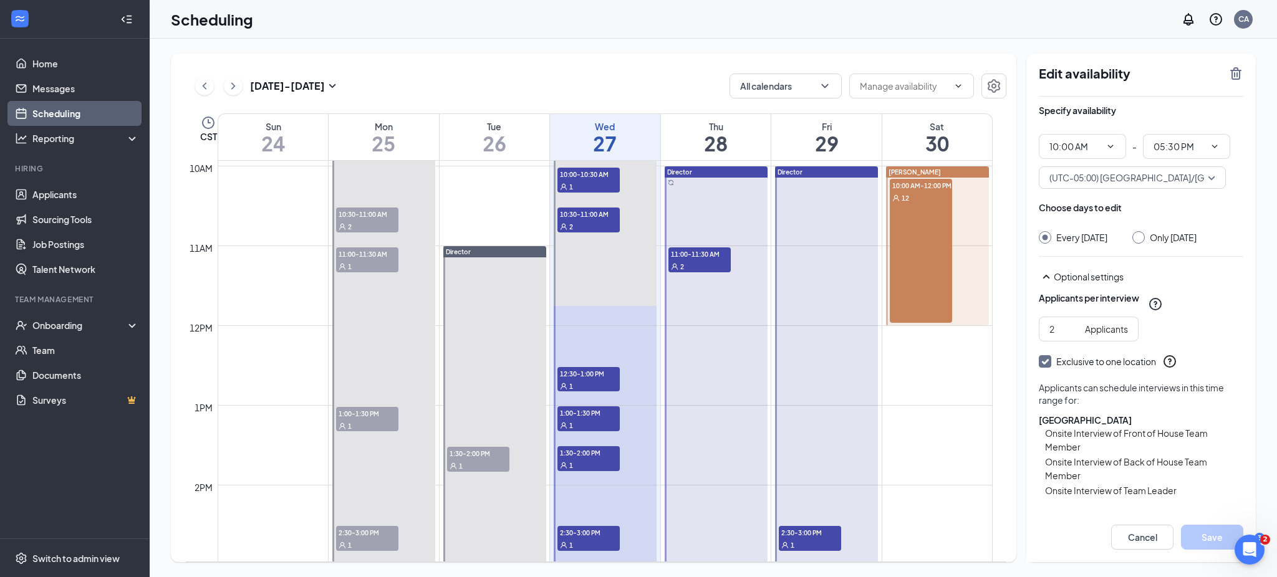
click at [690, 256] on span "11:00-11:30 AM" at bounding box center [700, 254] width 62 height 12
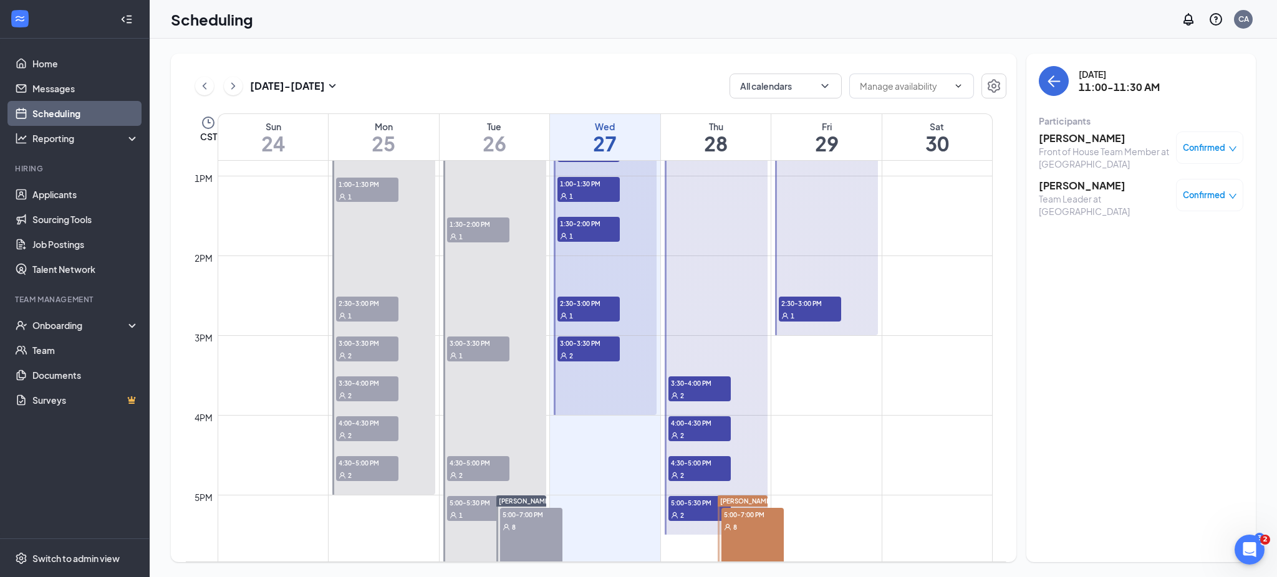
scroll to position [1025, 0]
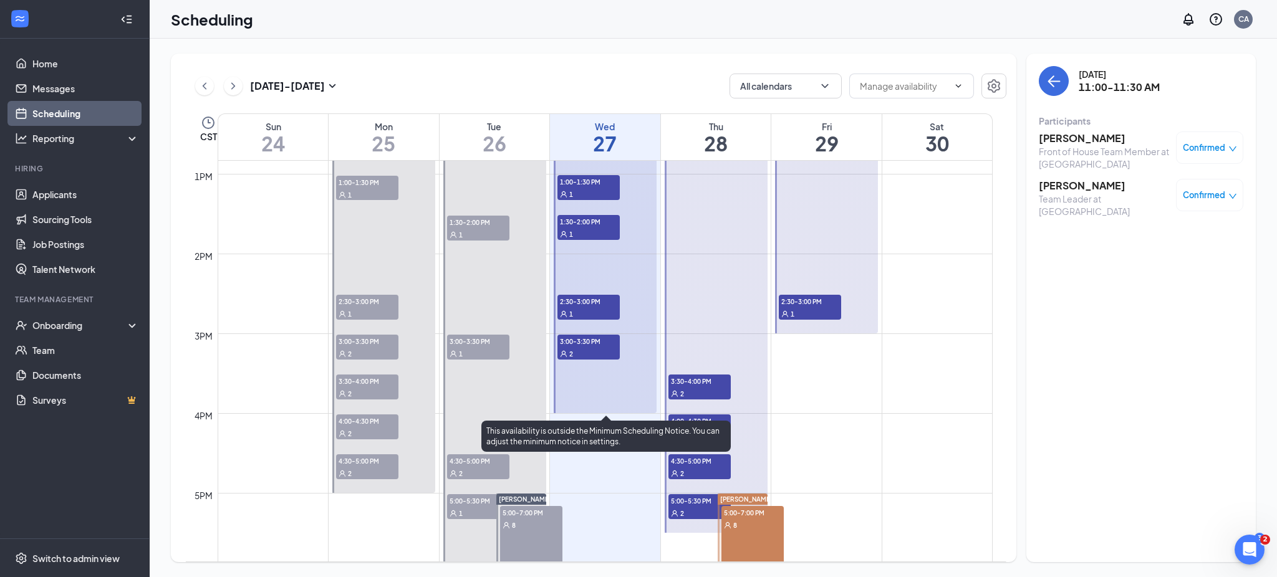
click at [614, 395] on div at bounding box center [605, 134] width 103 height 558
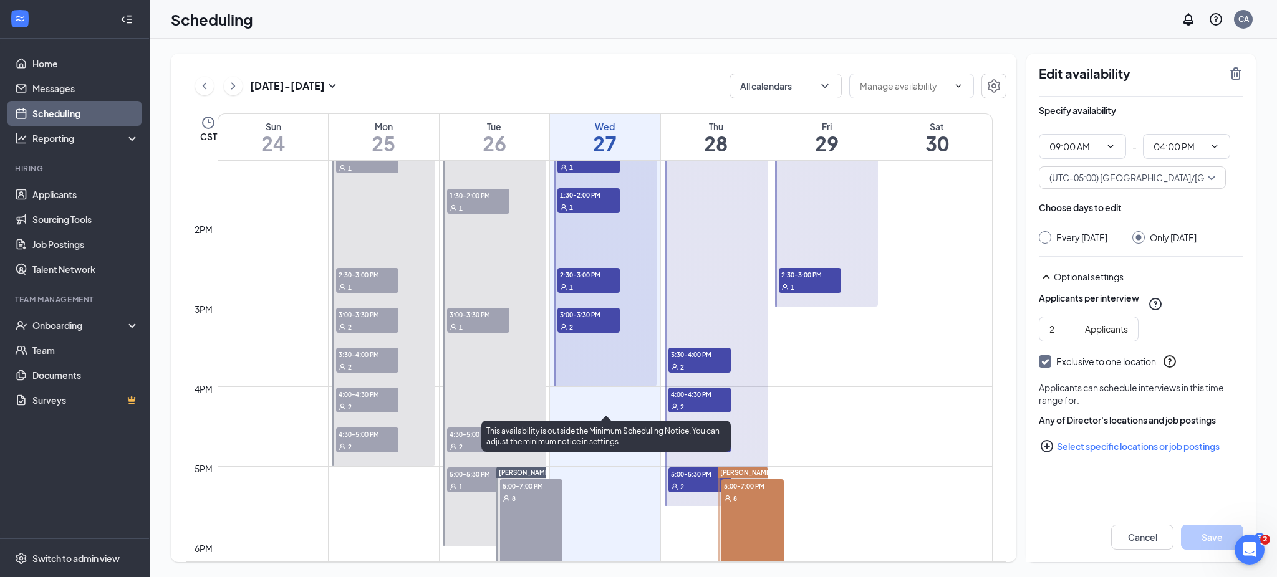
scroll to position [1058, 0]
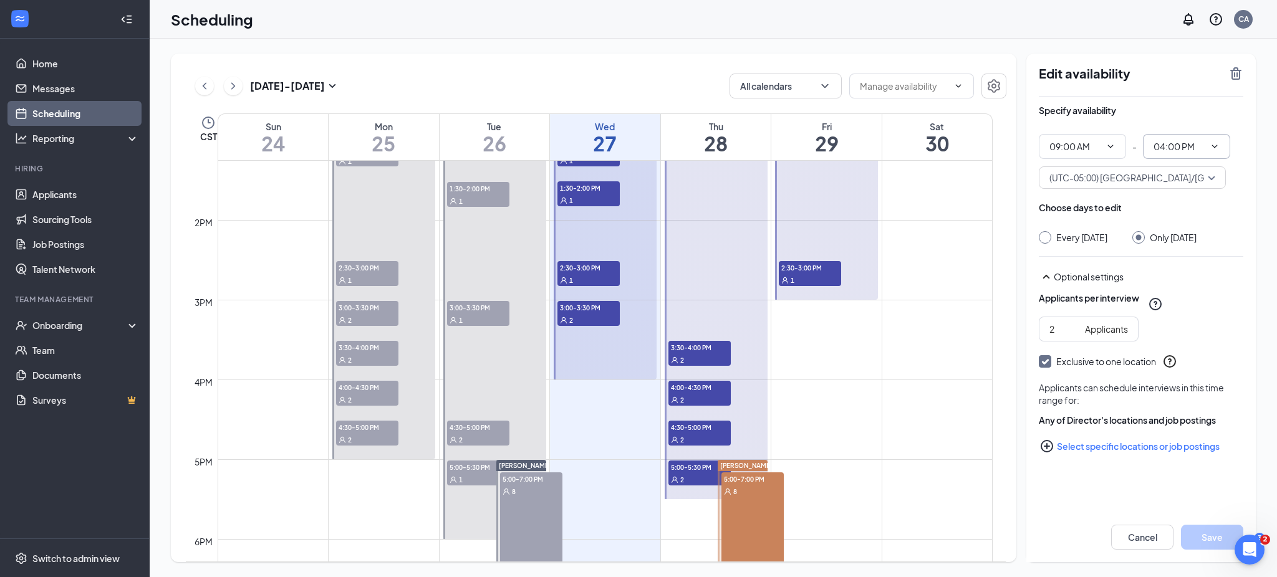
click at [1216, 148] on icon "ChevronDown" at bounding box center [1215, 147] width 10 height 10
click at [1183, 282] on div "05:00 PM" at bounding box center [1171, 279] width 37 height 14
type input "05:00 PM"
click at [1210, 534] on button "Save" at bounding box center [1212, 537] width 62 height 25
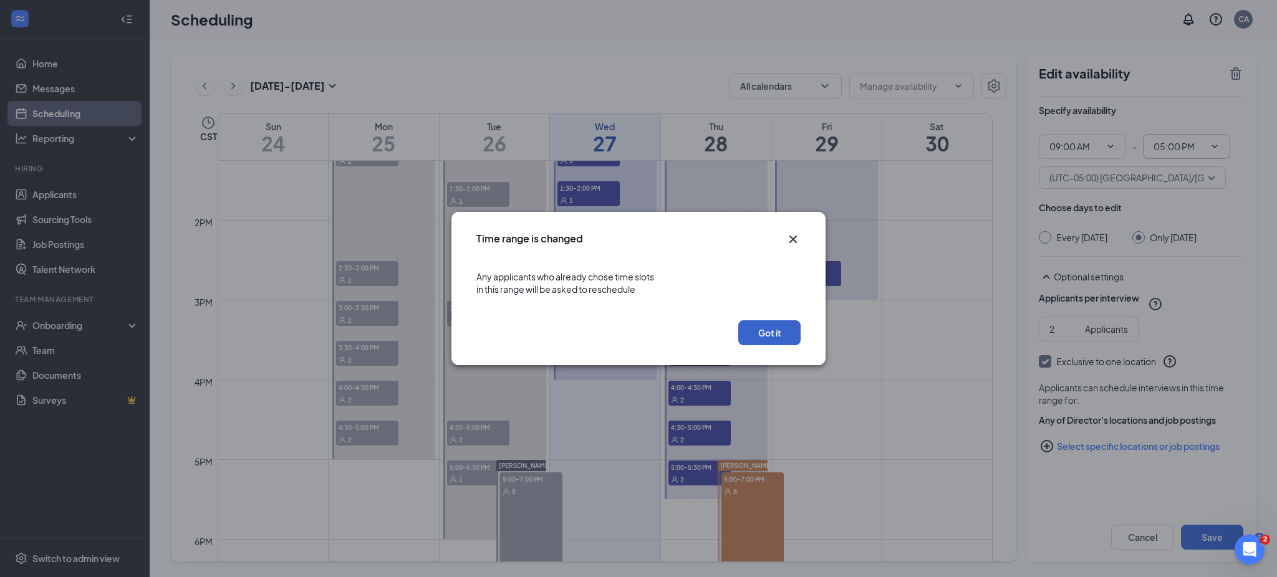
click at [780, 329] on button "Got it" at bounding box center [769, 333] width 62 height 25
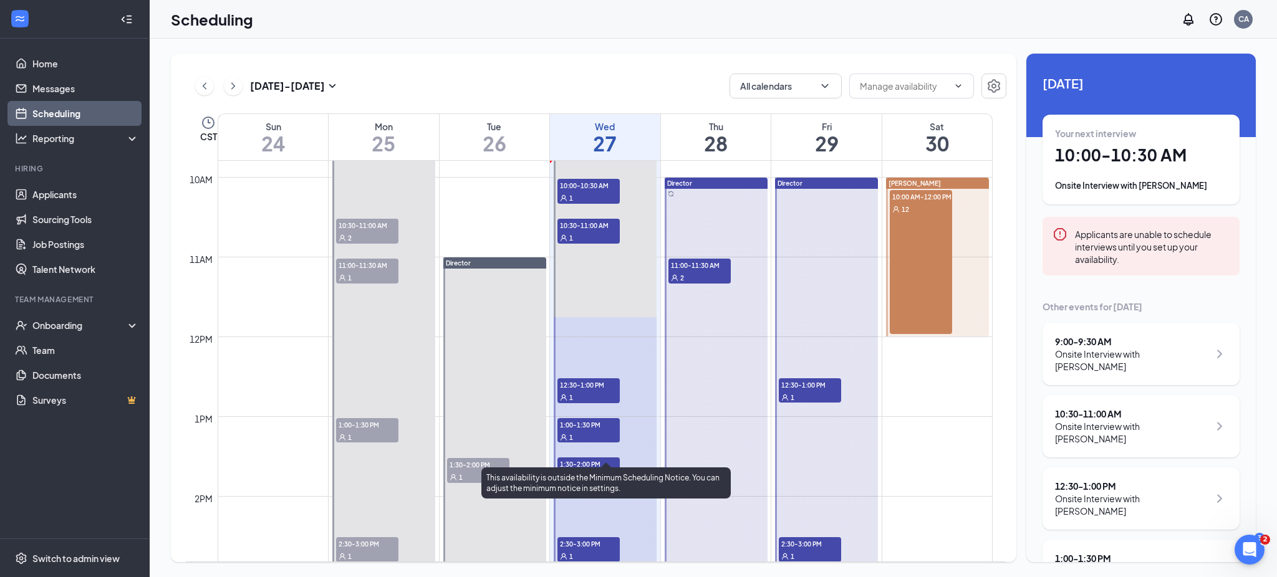
scroll to position [781, 0]
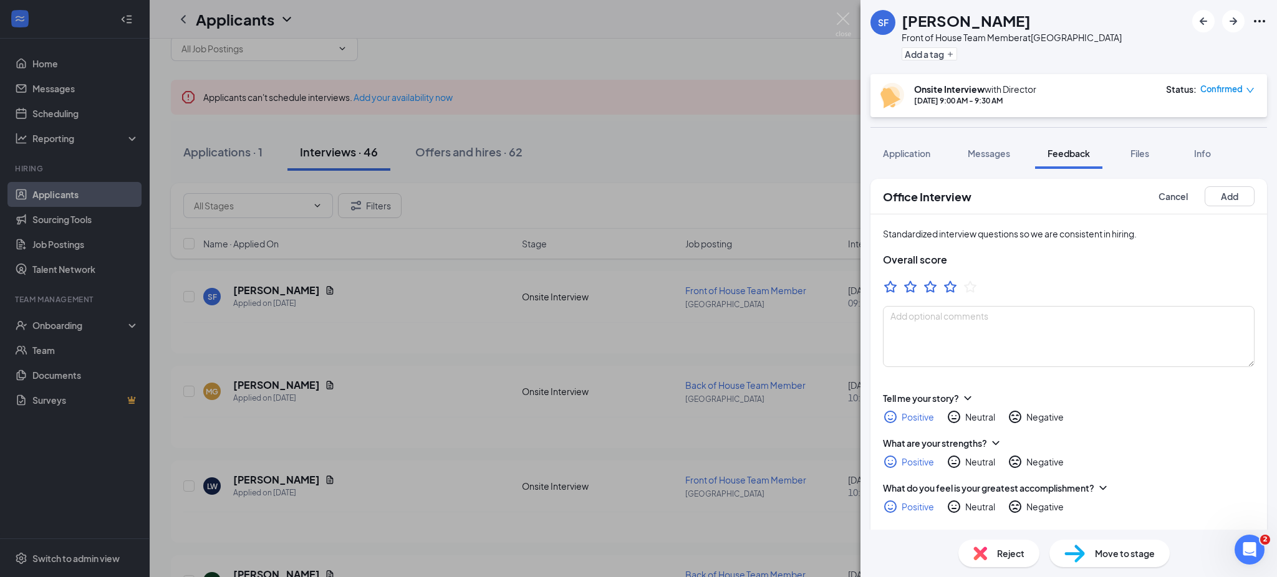
scroll to position [73, 0]
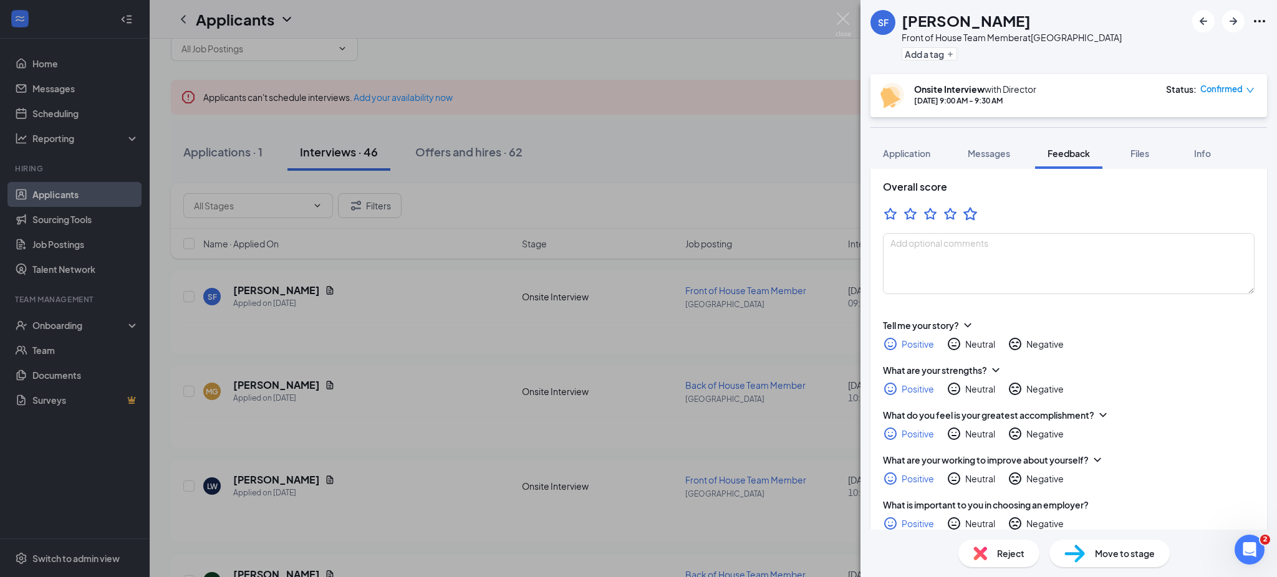
click at [970, 211] on icon "StarBorder" at bounding box center [970, 214] width 16 height 16
click at [961, 267] on textarea at bounding box center [1069, 263] width 372 height 61
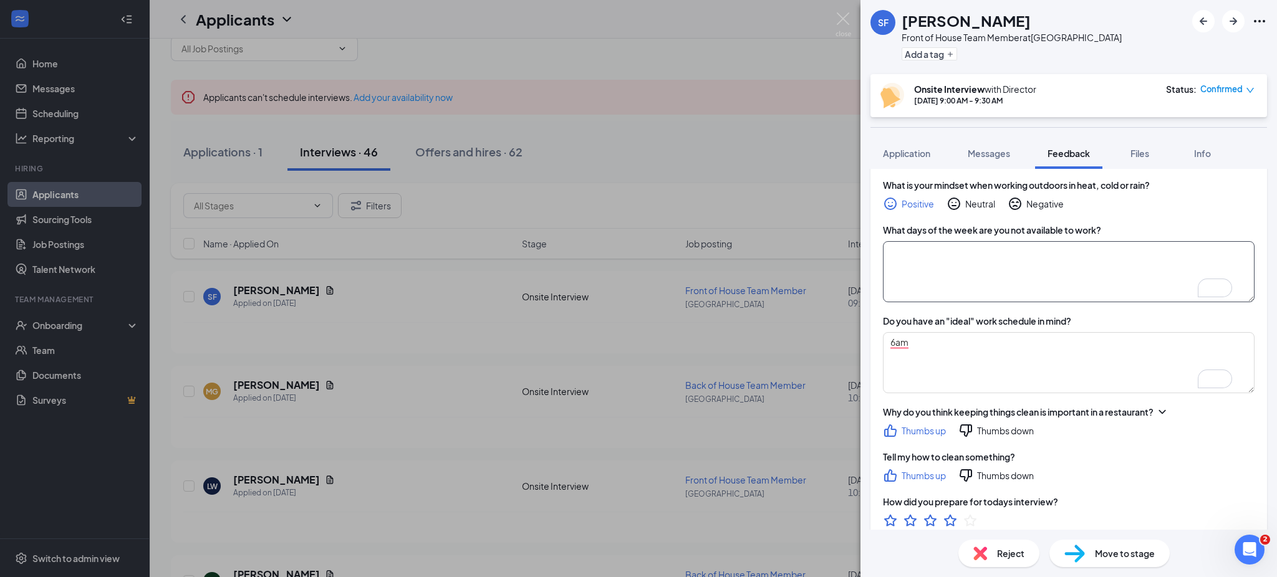
scroll to position [755, 0]
type textarea "Just found out she was prego, complete open availability would need to give Faz…"
click at [1019, 257] on textarea "To enrich screen reader interactions, please activate Accessibility in Grammarl…" at bounding box center [1069, 269] width 372 height 61
type textarea "Open"
click at [946, 366] on textarea "6am" at bounding box center [1069, 360] width 372 height 61
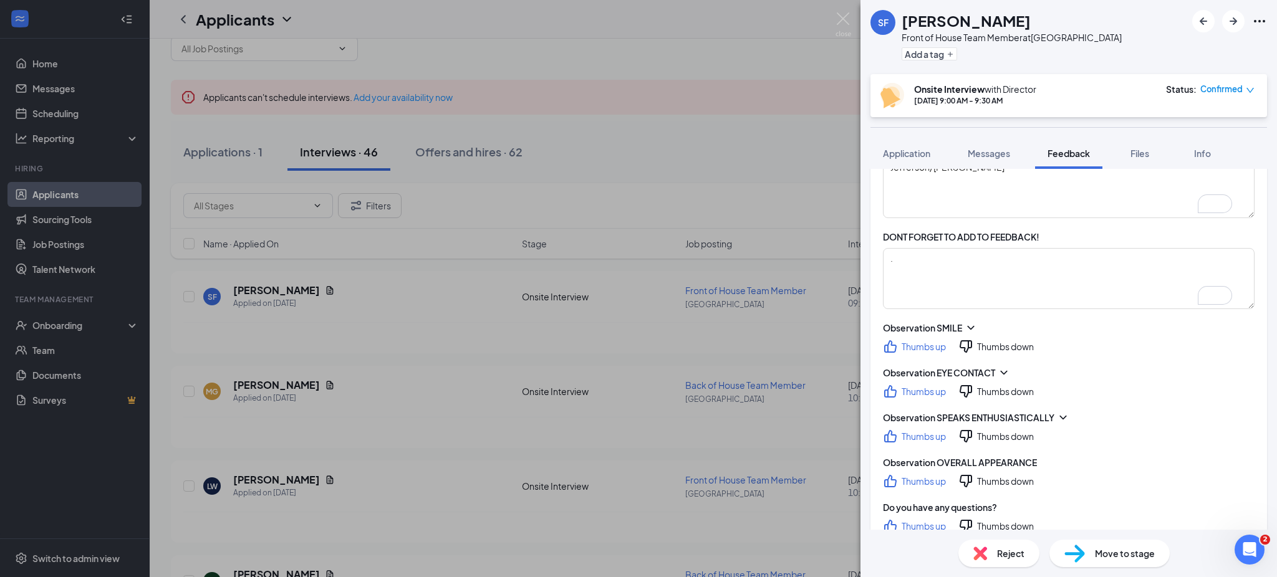
scroll to position [1161, 0]
type textarea "6 AM time"
click at [934, 292] on textarea "." at bounding box center [1069, 276] width 372 height 61
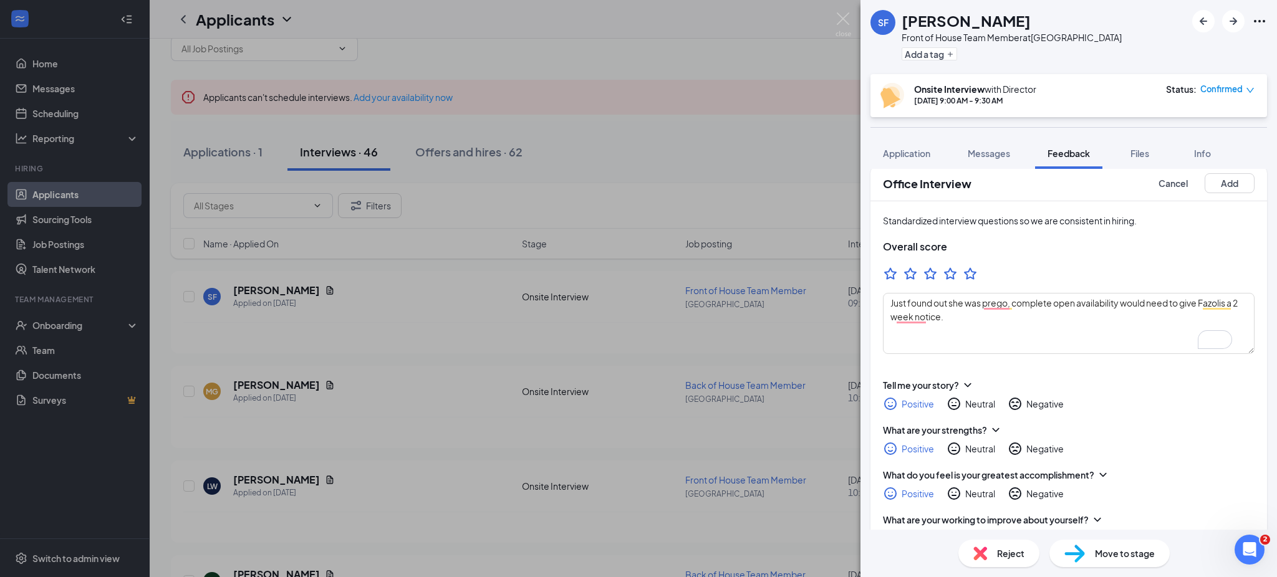
scroll to position [0, 0]
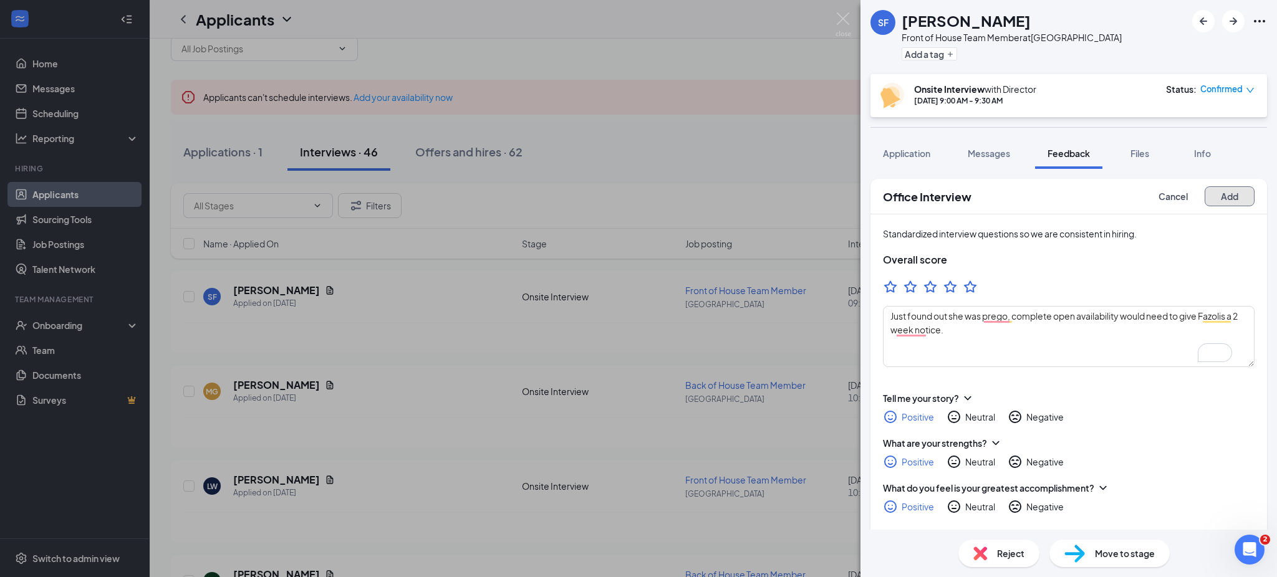
click at [1226, 191] on button "Add" at bounding box center [1230, 196] width 50 height 20
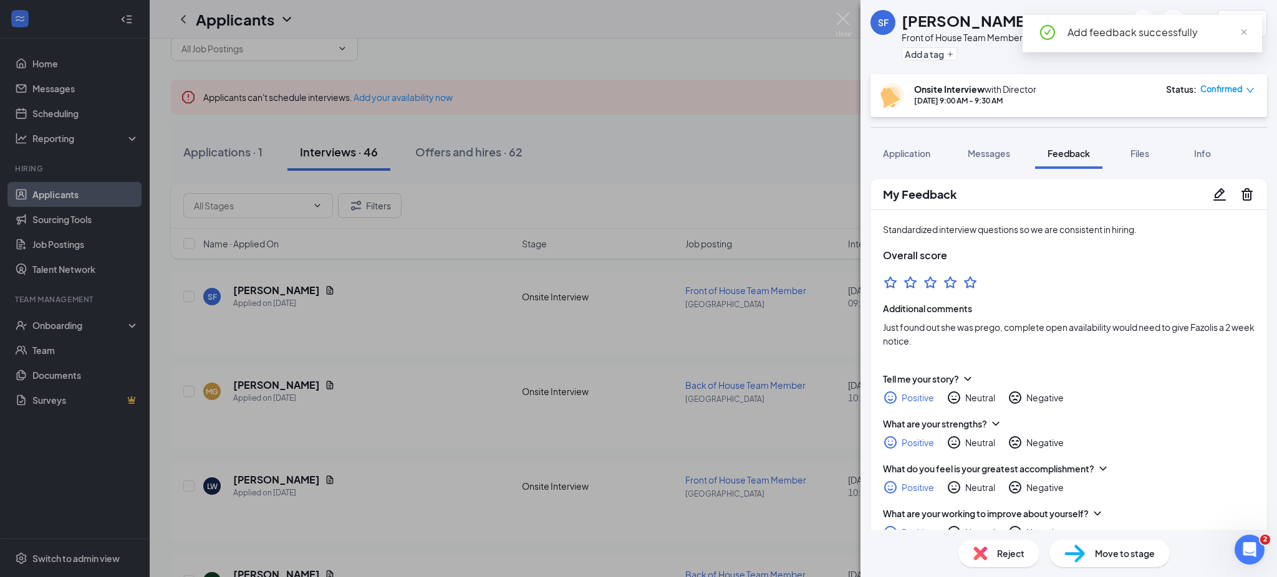
click at [606, 171] on div "SF [PERSON_NAME] Front of House Team Member at [GEOGRAPHIC_DATA] Add a tag 5.0 …" at bounding box center [638, 288] width 1277 height 577
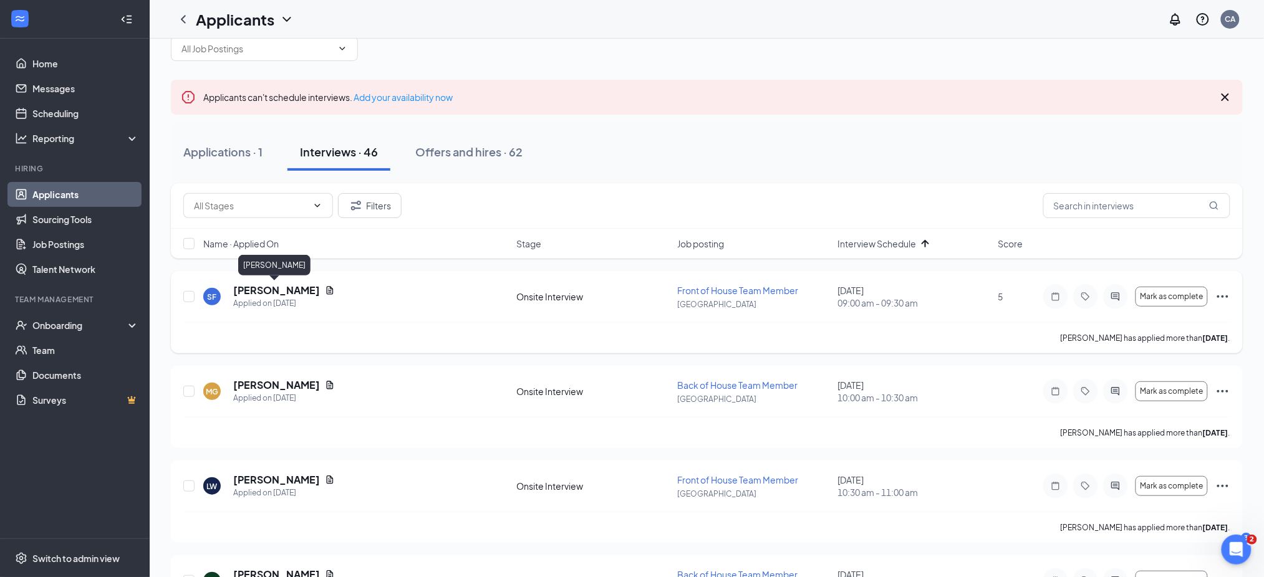
click at [277, 288] on h5 "[PERSON_NAME]" at bounding box center [276, 291] width 87 height 14
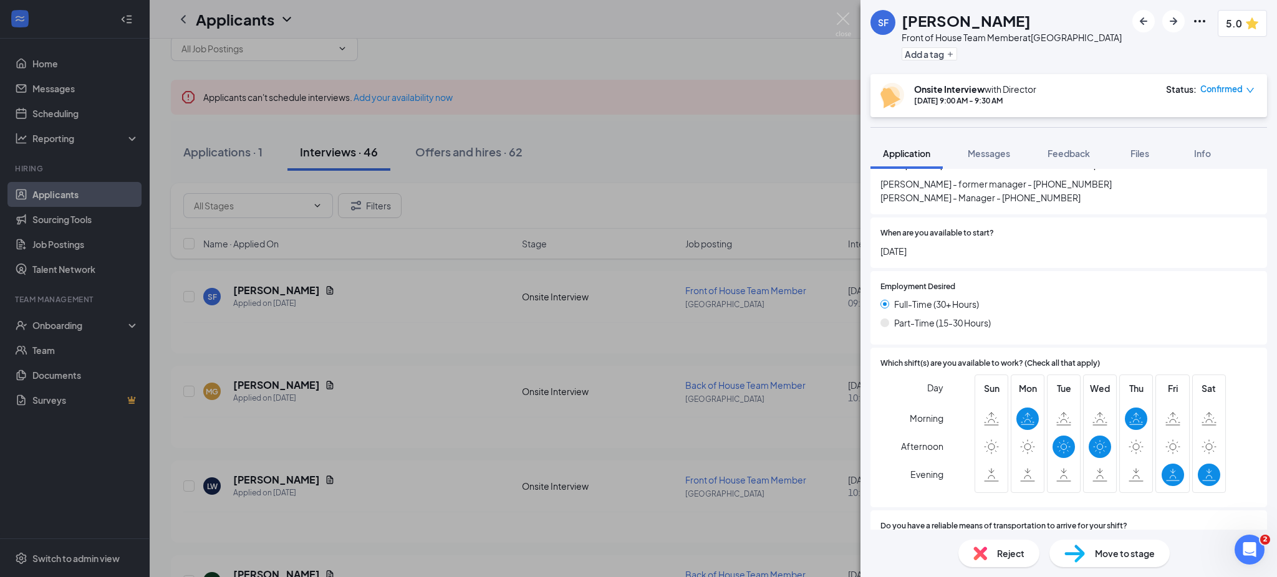
scroll to position [602, 0]
click at [1125, 543] on div "Move to stage" at bounding box center [1110, 553] width 120 height 27
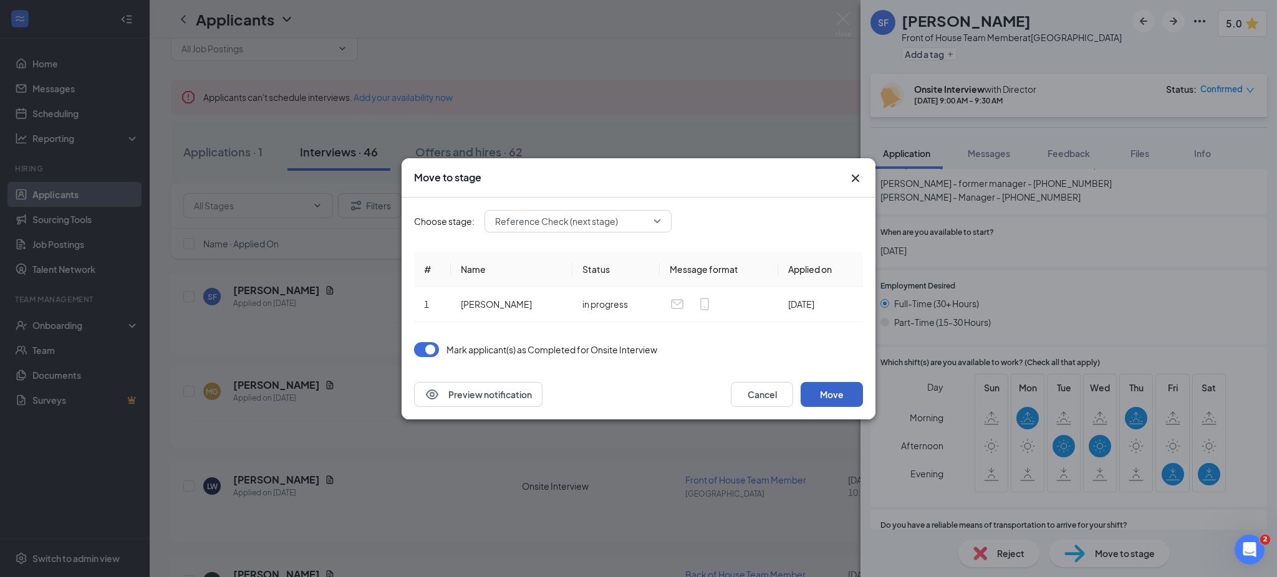
click at [841, 398] on button "Move" at bounding box center [832, 394] width 62 height 25
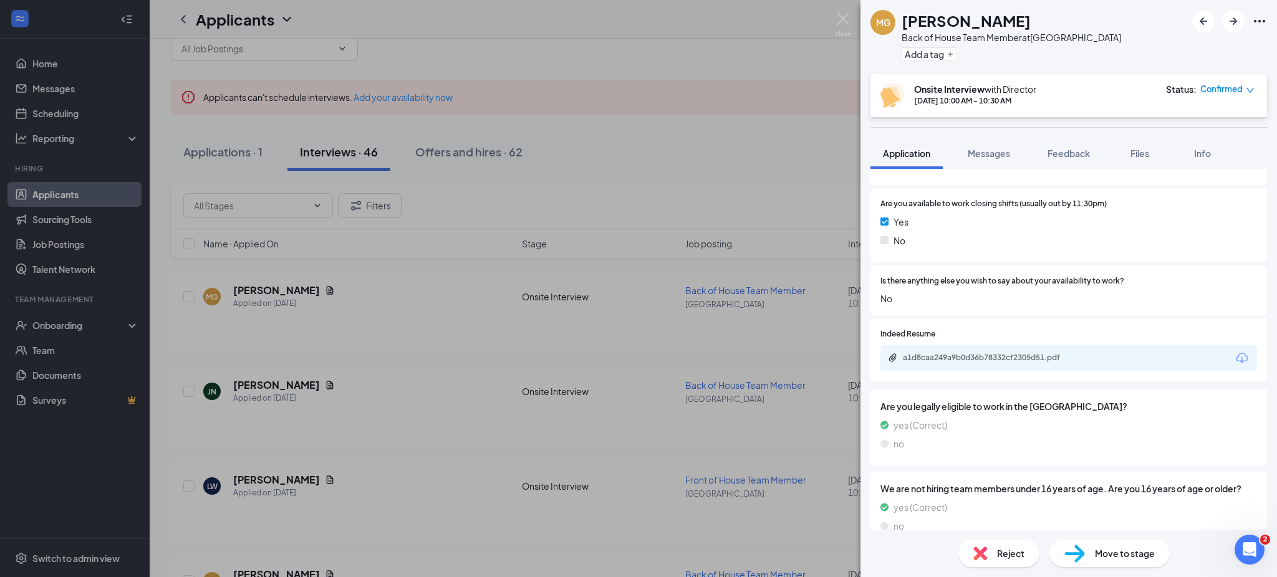
scroll to position [1227, 0]
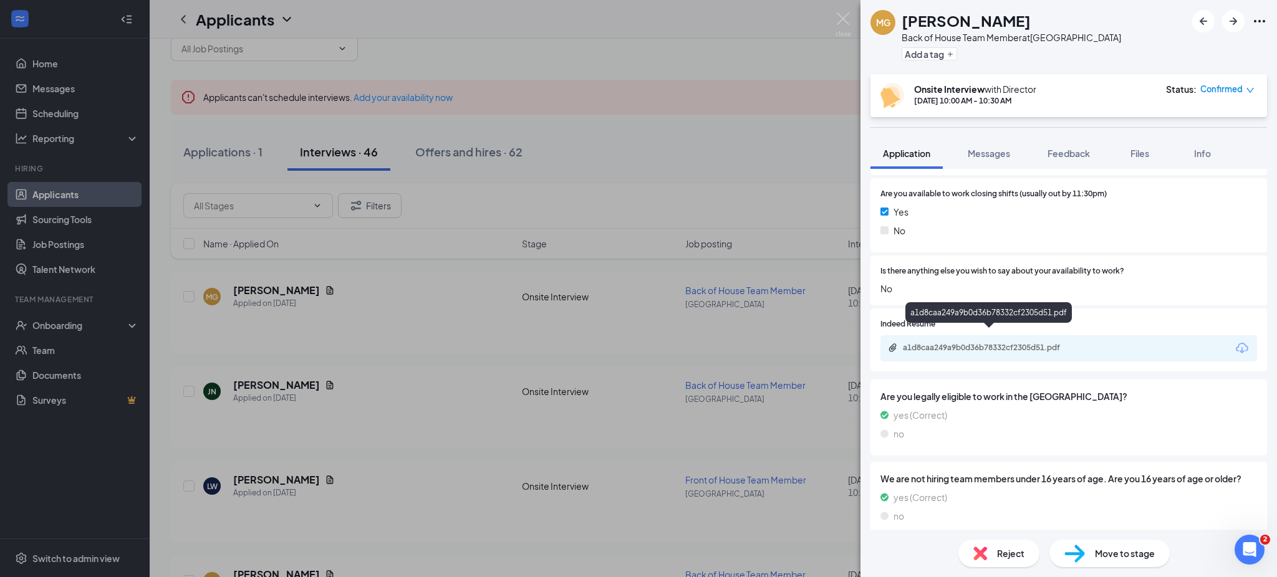
click at [1023, 343] on div "a1d8caa249a9b0d36b78332cf2305d51.pdf" at bounding box center [990, 348] width 175 height 10
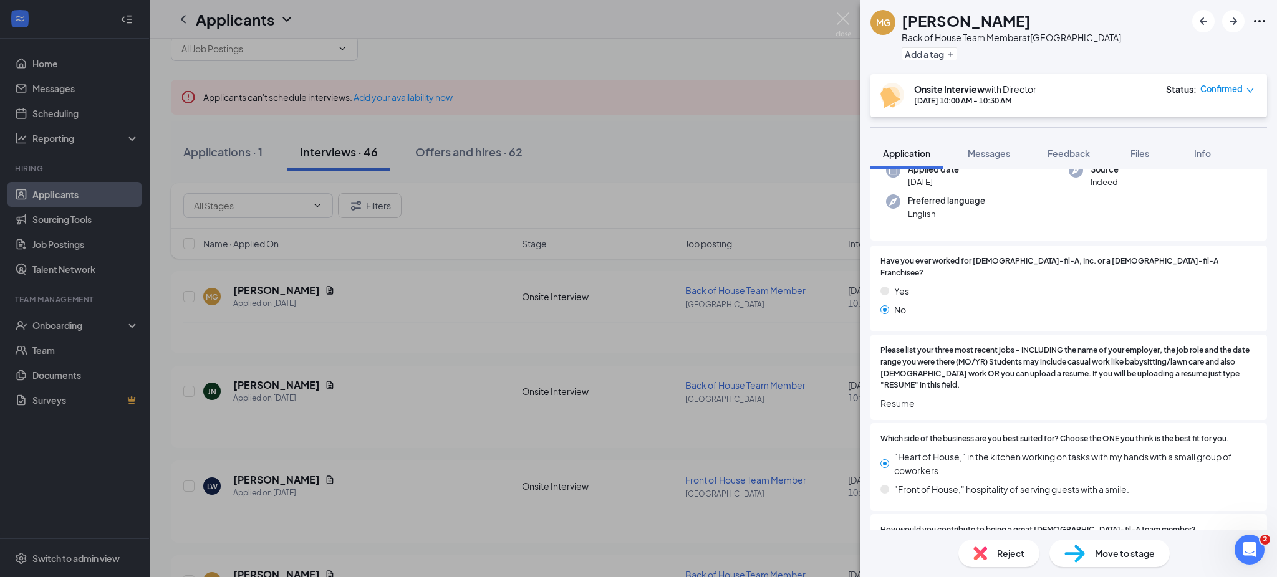
scroll to position [102, 0]
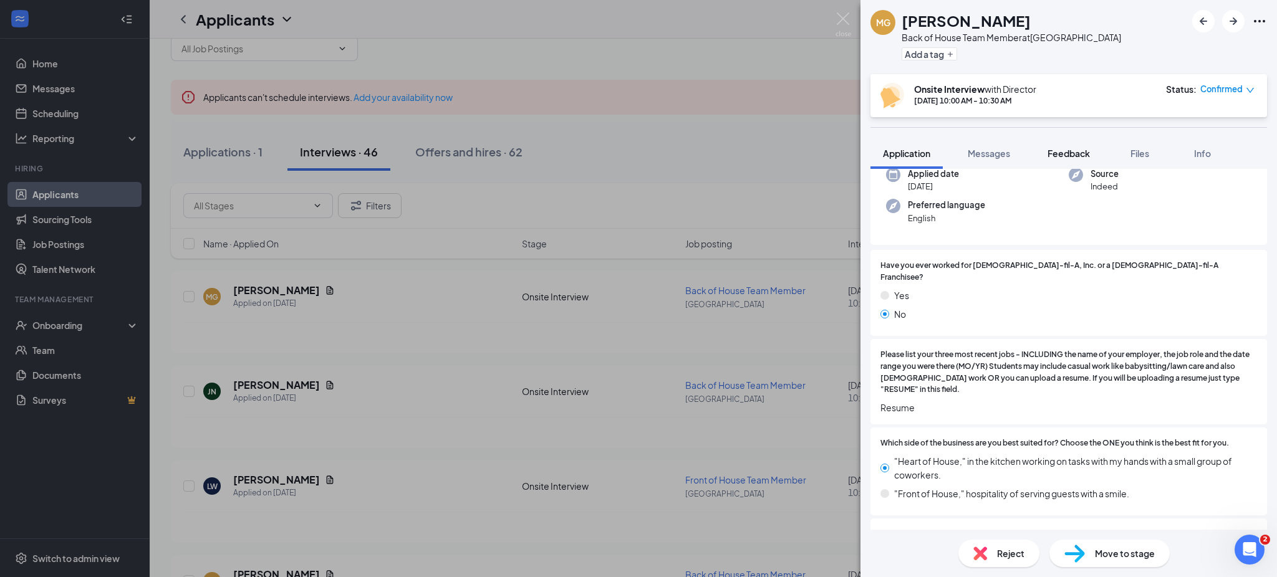
click at [1076, 148] on span "Feedback" at bounding box center [1069, 153] width 42 height 11
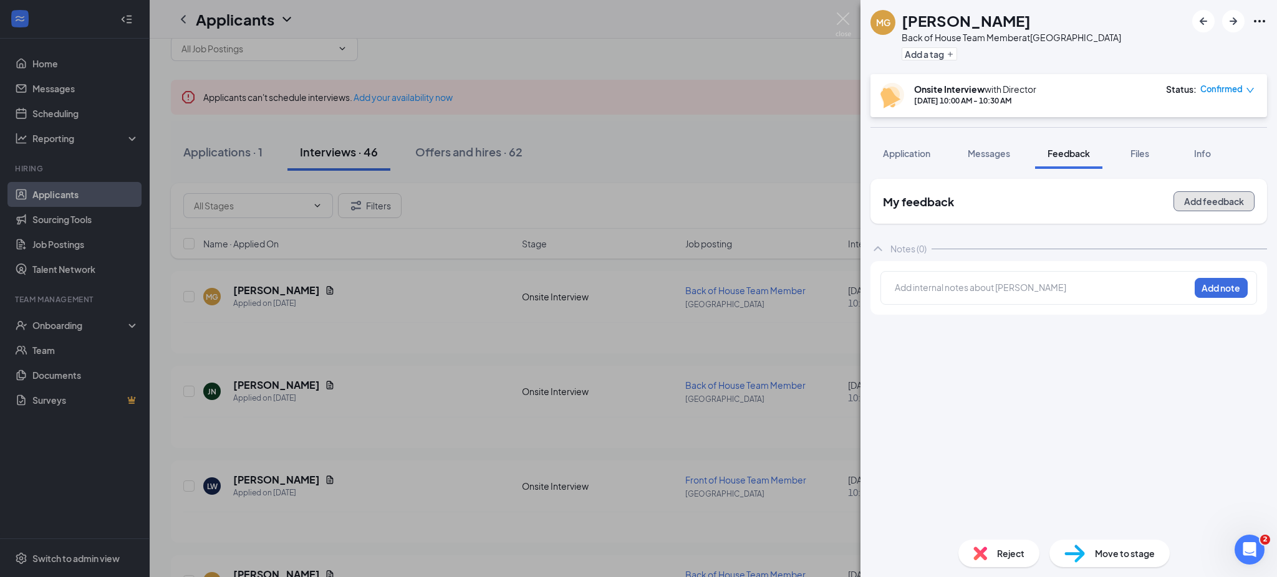
click at [1214, 196] on button "Add feedback" at bounding box center [1214, 201] width 81 height 20
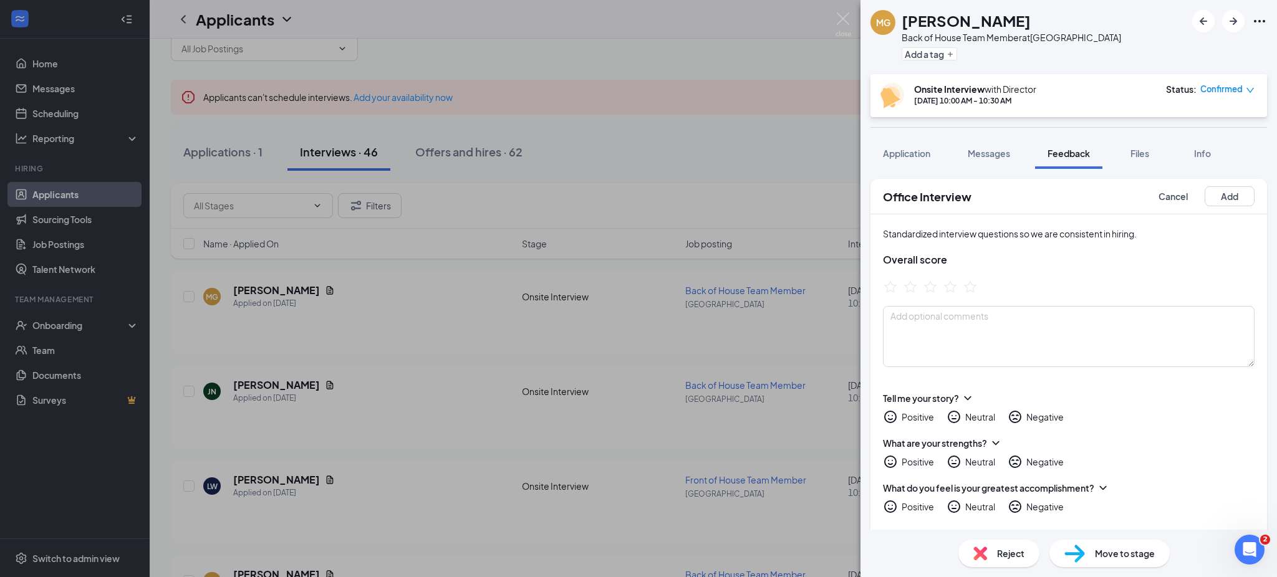
click at [978, 302] on div "Standardized interview questions so we are consistent in hiring. Overall score" at bounding box center [1069, 297] width 397 height 165
click at [963, 327] on textarea at bounding box center [1069, 336] width 372 height 61
type textarea "Work"
